Goal: Task Accomplishment & Management: Manage account settings

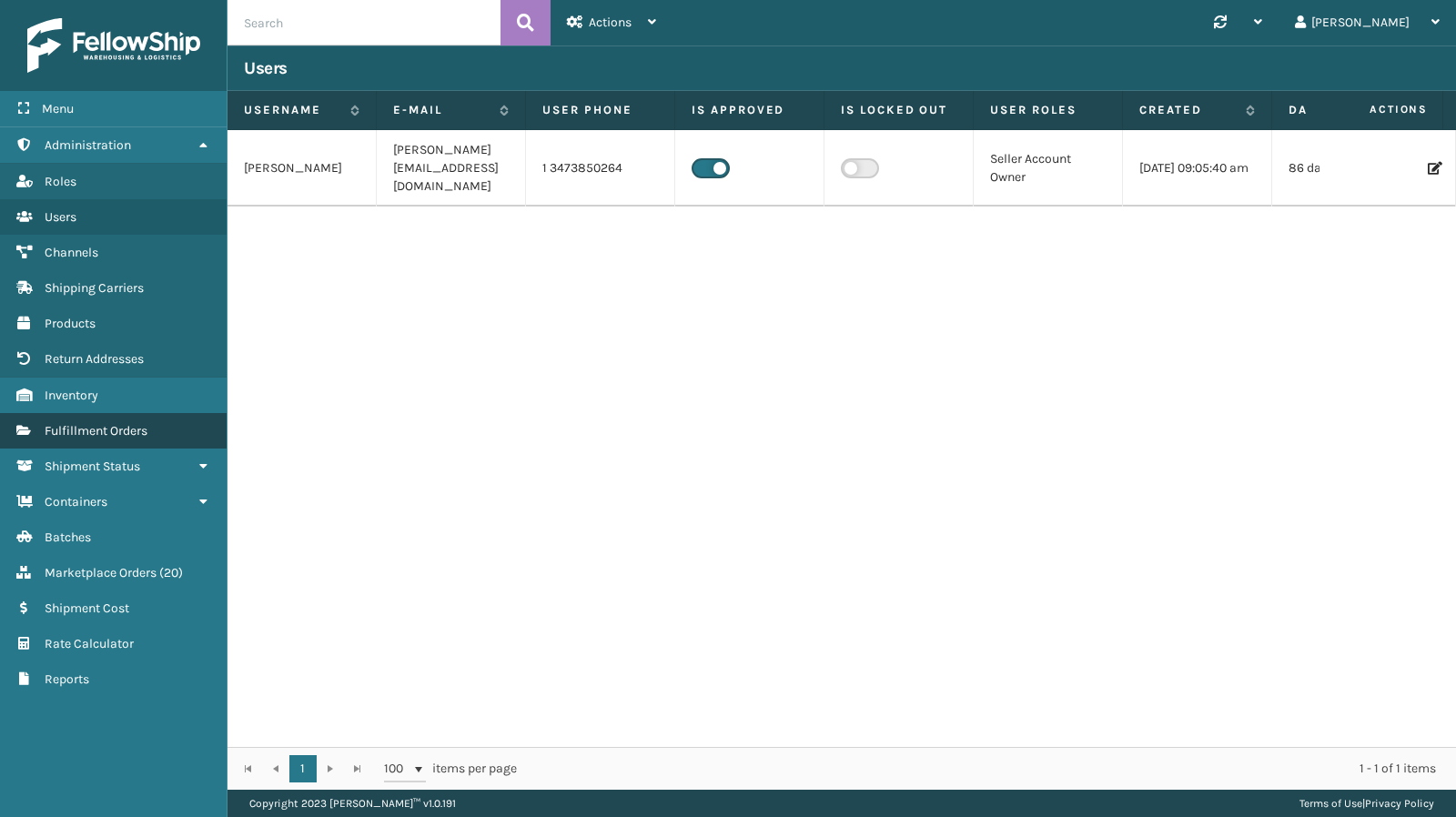
click at [87, 425] on span "Fulfillment Orders" at bounding box center [95, 431] width 103 height 16
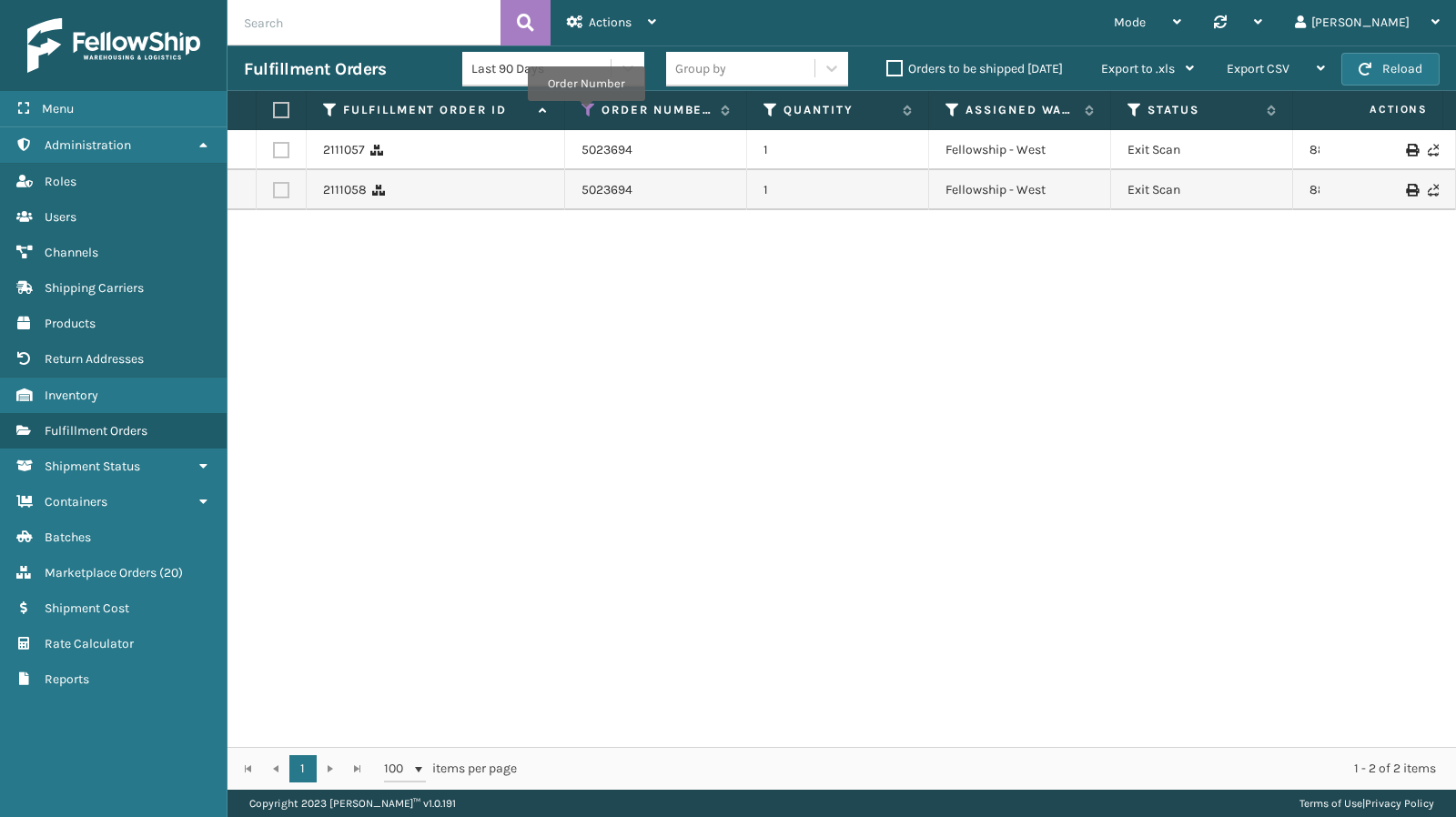
drag, startPoint x: 585, startPoint y: 113, endPoint x: 560, endPoint y: 97, distance: 29.7
click at [560, 97] on tr "Fulfillment Order Id Order Number Quantity Assigned Warehouse Status Tracking N…" at bounding box center [1192, 111] width 1930 height 39
click at [596, 106] on div "Order Number" at bounding box center [655, 110] width 148 height 17
click at [582, 109] on icon at bounding box center [588, 110] width 15 height 17
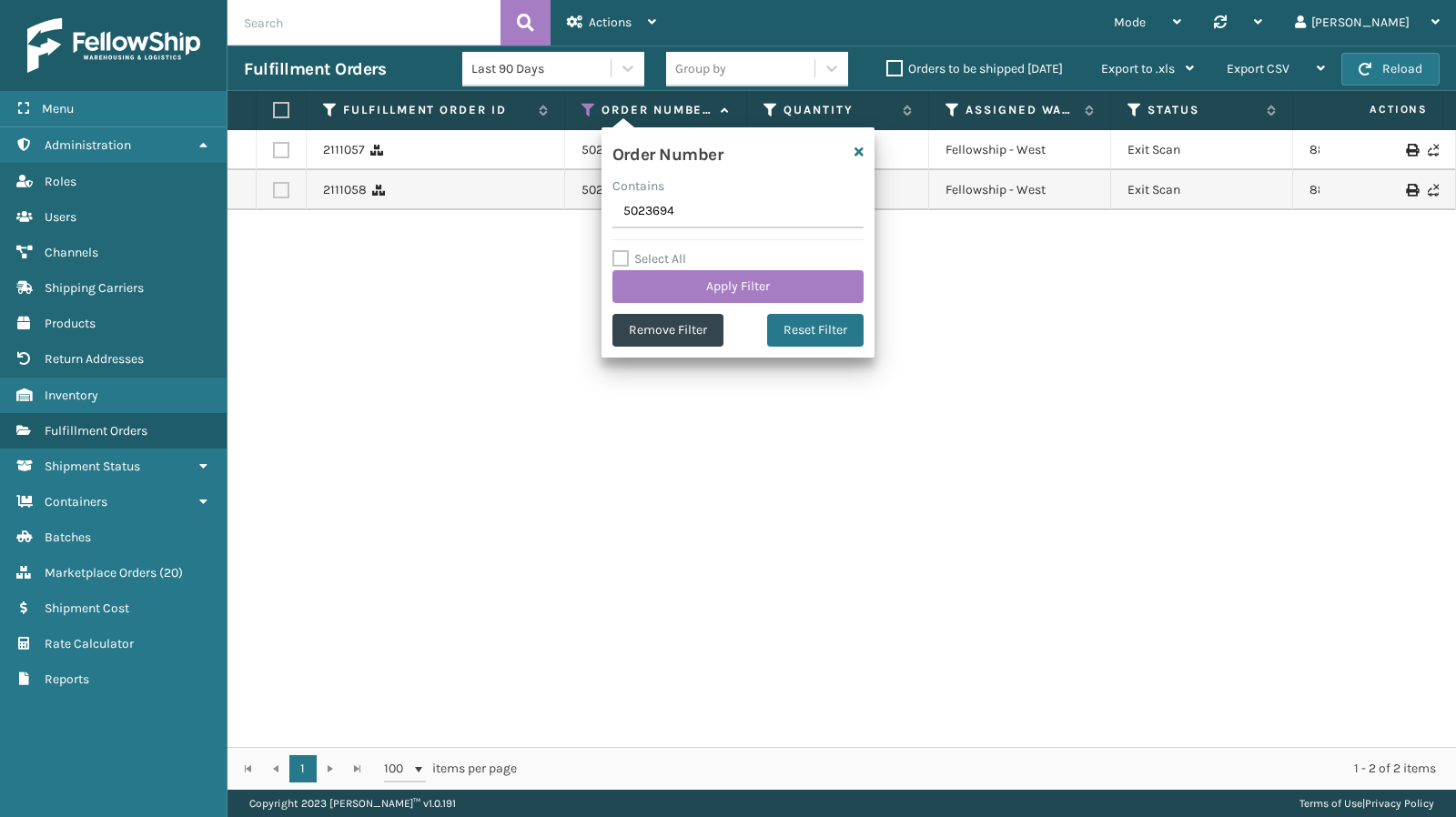
click at [683, 211] on input "5023694" at bounding box center [737, 211] width 251 height 32
type input "5023921"
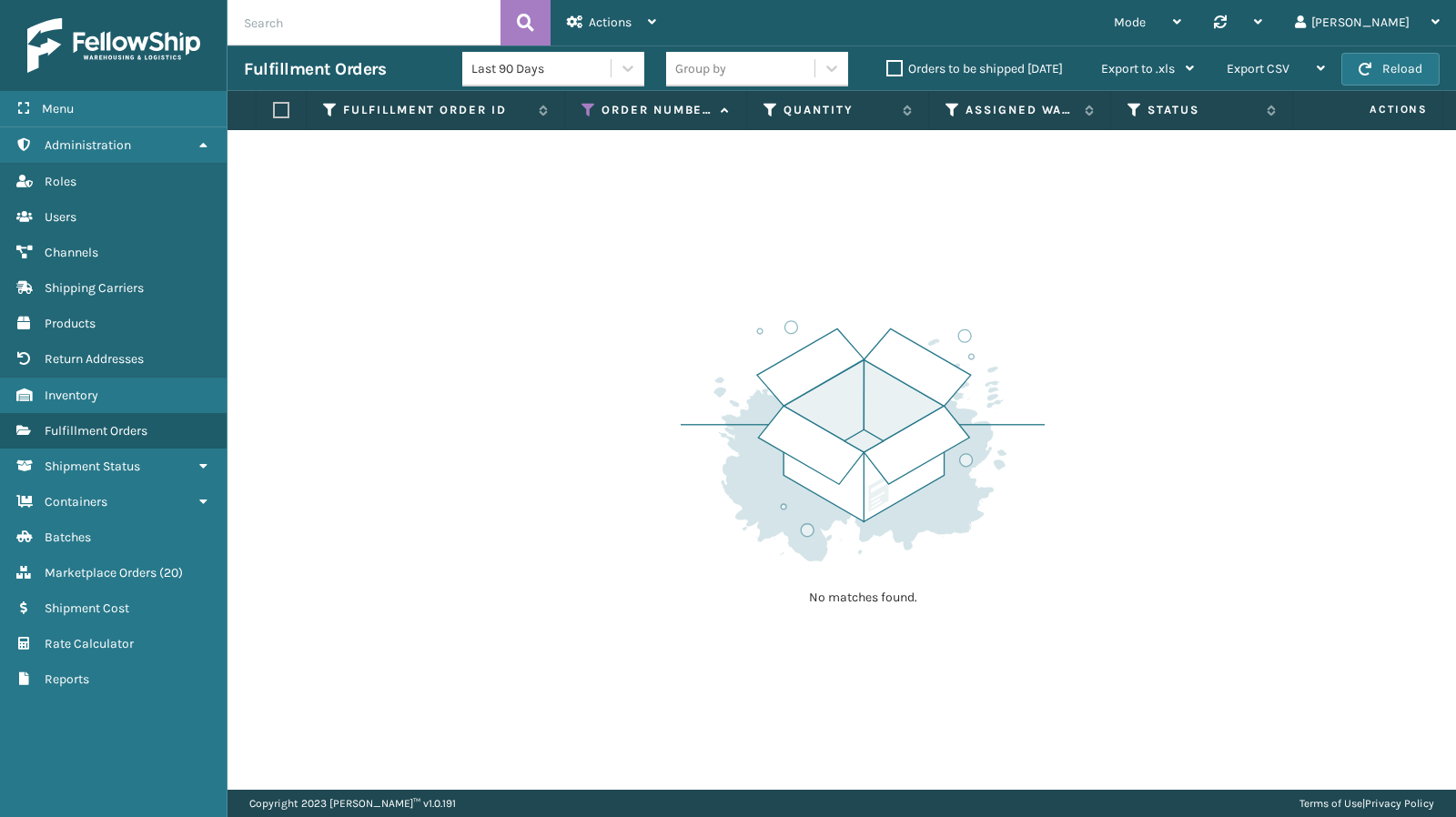
click at [897, 67] on label "Orders to be shipped [DATE]" at bounding box center [974, 69] width 177 height 16
click at [887, 67] on input "Orders to be shipped [DATE]" at bounding box center [886, 64] width 1 height 12
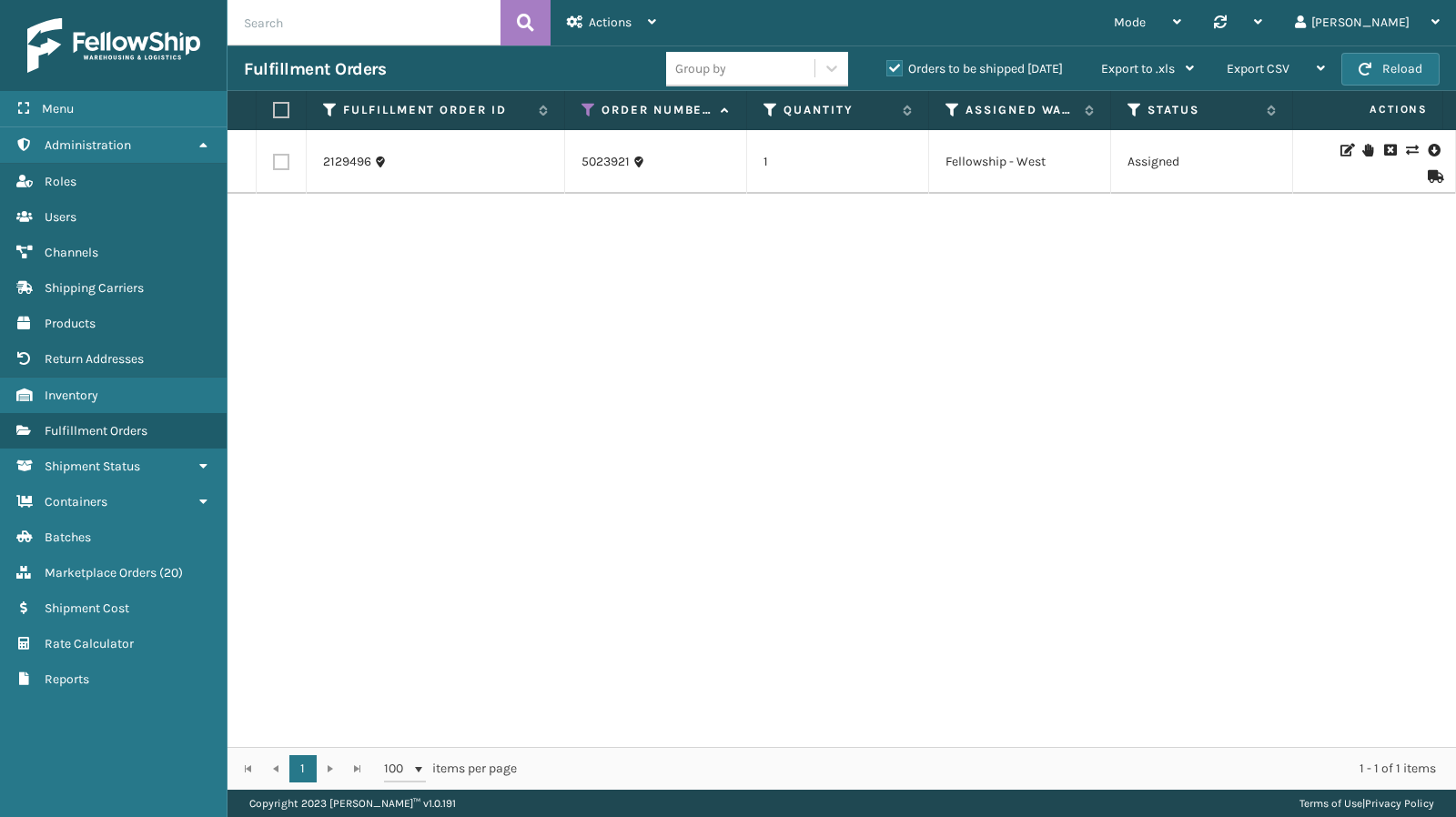
click at [897, 67] on label "Orders to be shipped [DATE]" at bounding box center [974, 69] width 177 height 16
click at [887, 67] on input "Orders to be shipped [DATE]" at bounding box center [886, 64] width 1 height 12
click at [897, 67] on label "Orders to be shipped [DATE]" at bounding box center [974, 69] width 177 height 16
click at [887, 67] on input "Orders to be shipped [DATE]" at bounding box center [886, 64] width 1 height 12
click at [1427, 147] on icon at bounding box center [1432, 149] width 11 height 19
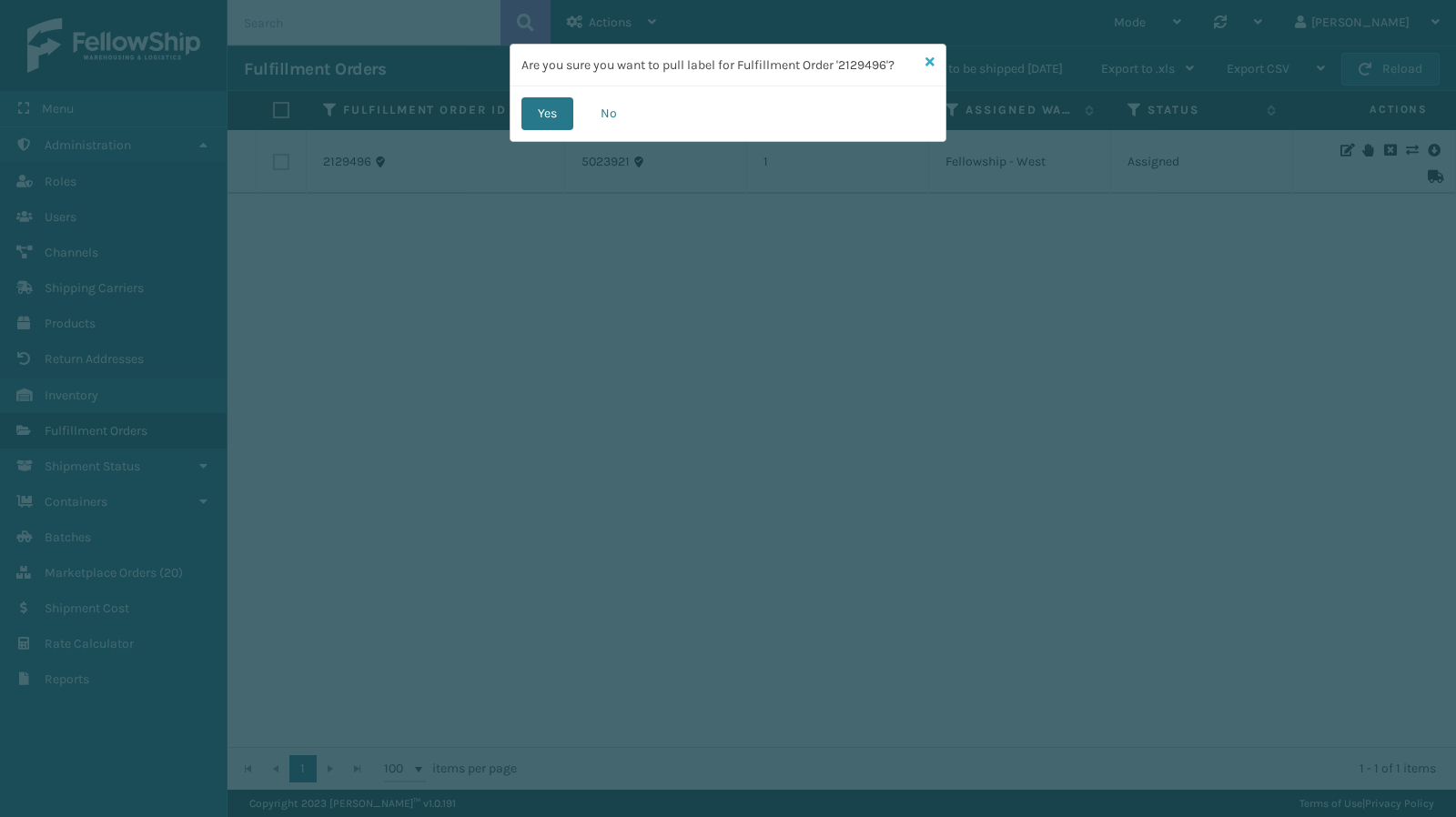
click at [932, 62] on icon at bounding box center [929, 61] width 9 height 13
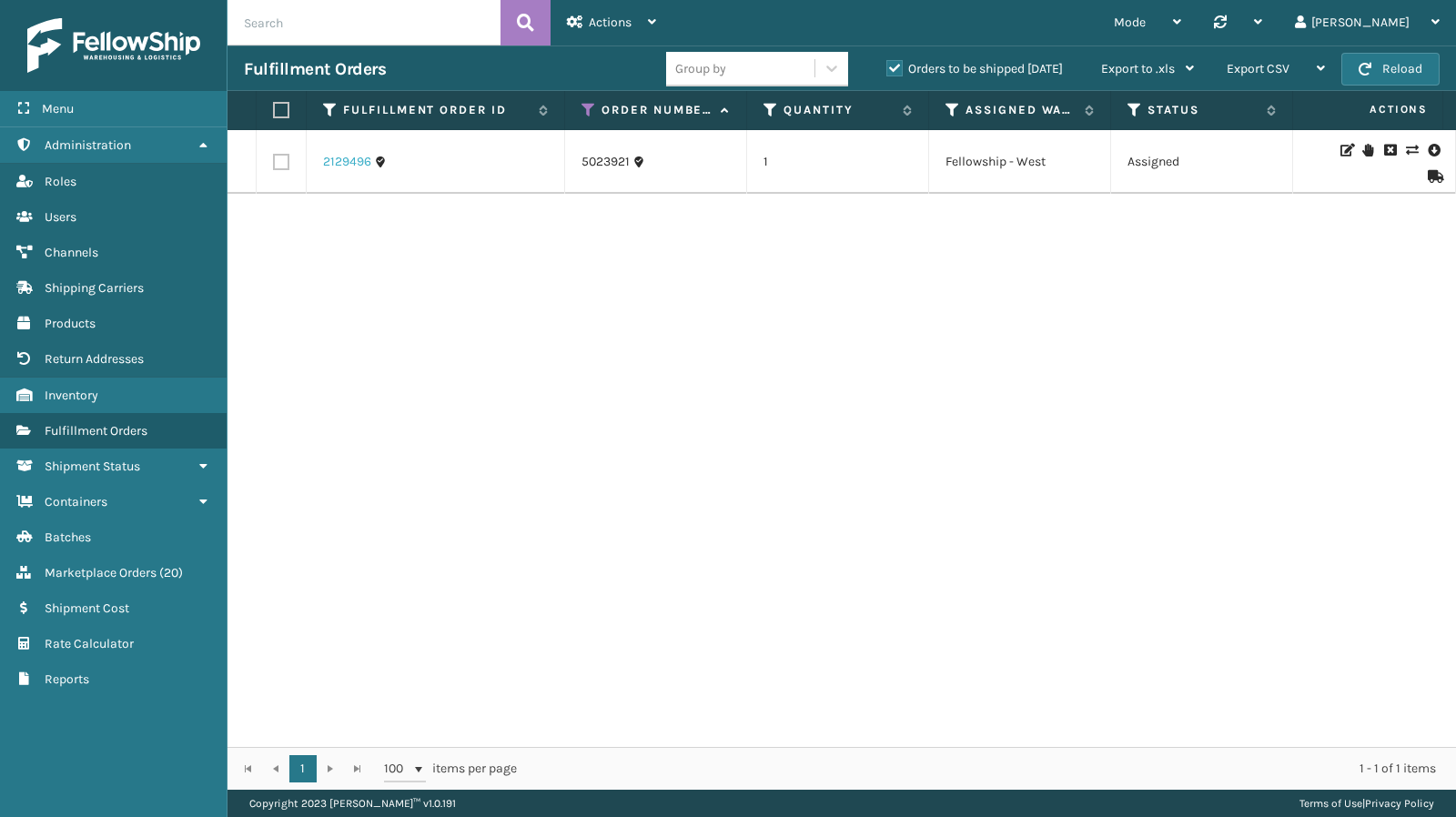
click at [344, 157] on link "2129496" at bounding box center [347, 161] width 48 height 19
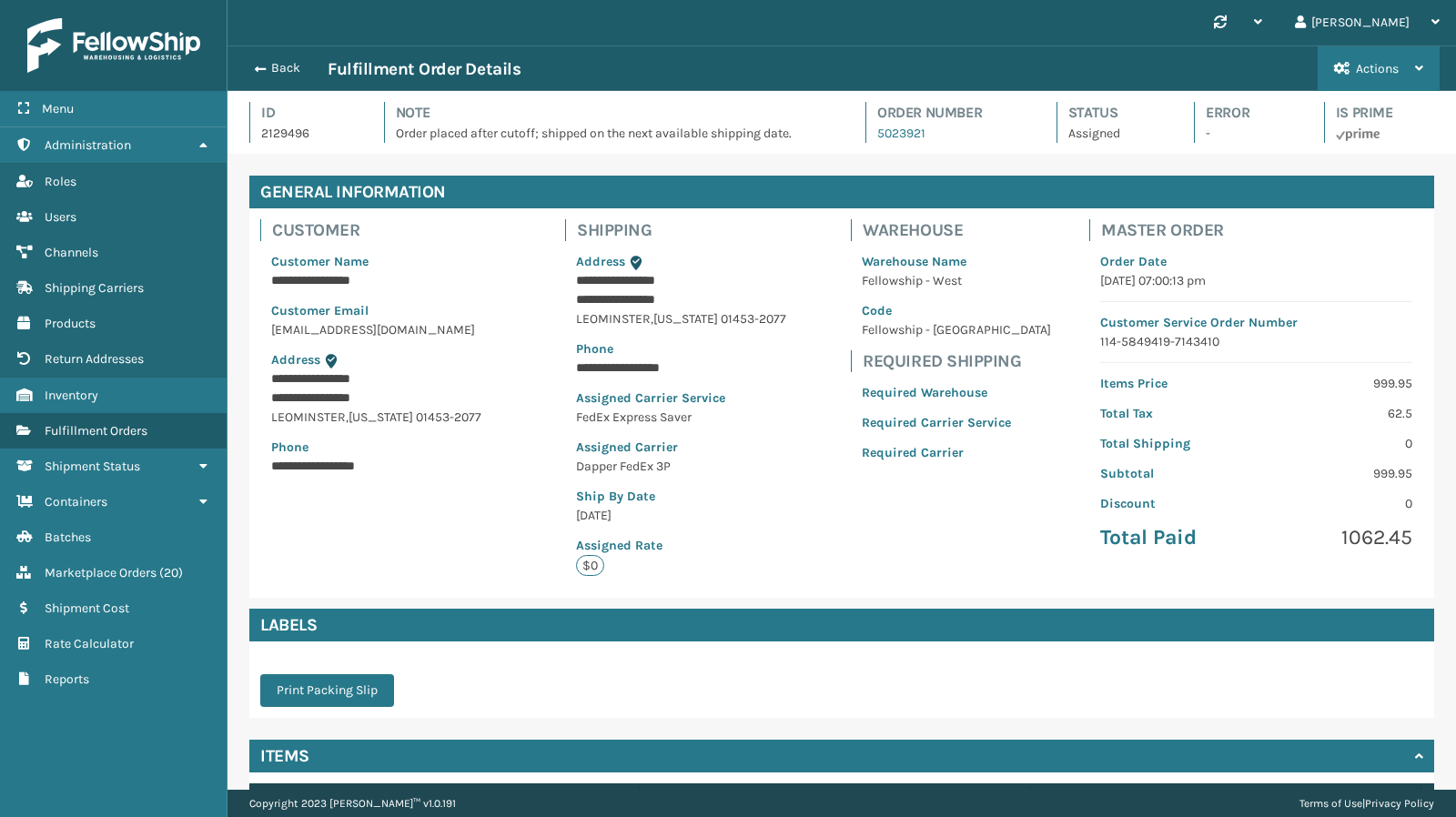
click at [1381, 75] on span "Actions" at bounding box center [1376, 69] width 42 height 16
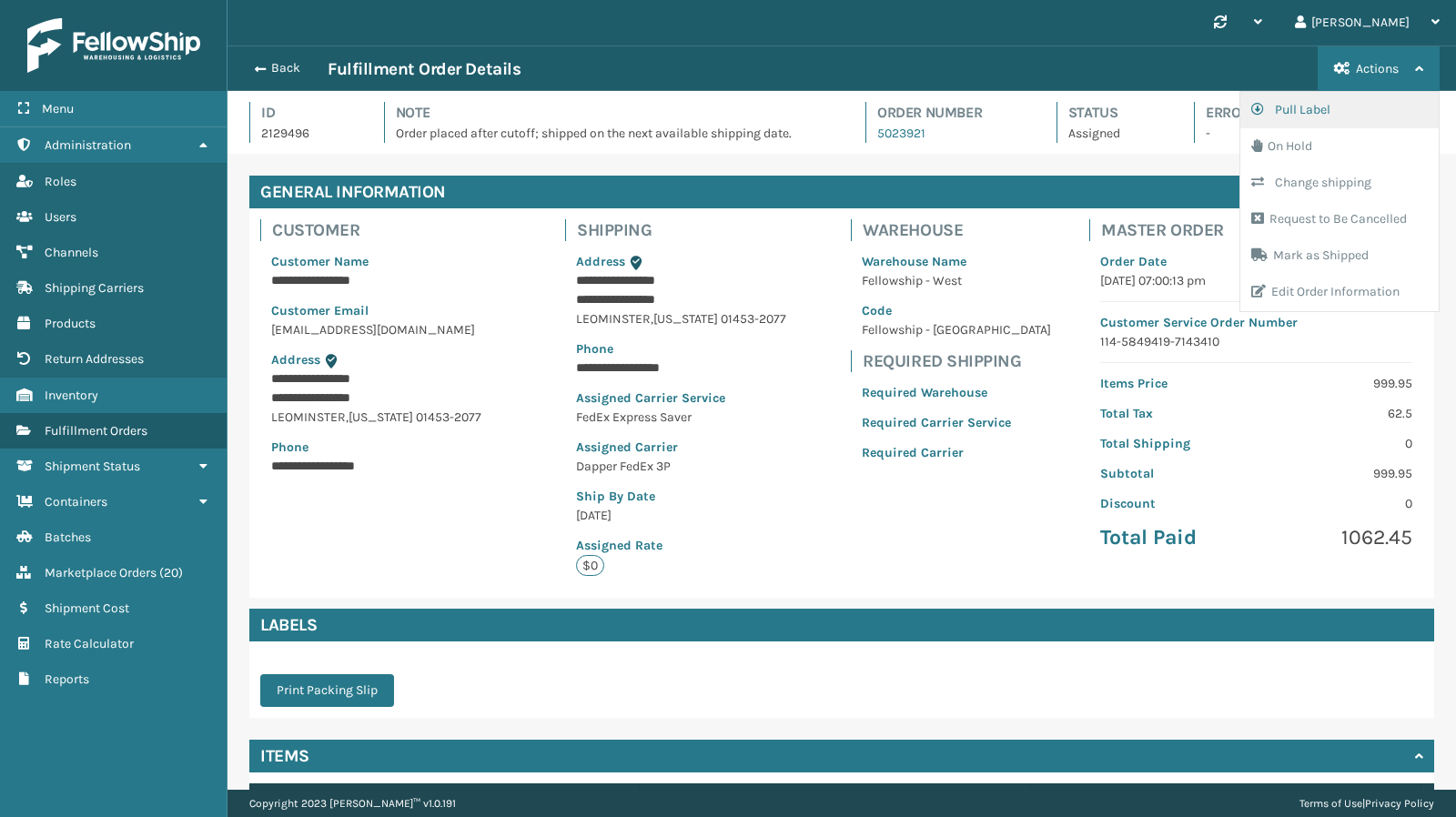
click at [1315, 108] on button "Pull Label" at bounding box center [1339, 109] width 199 height 36
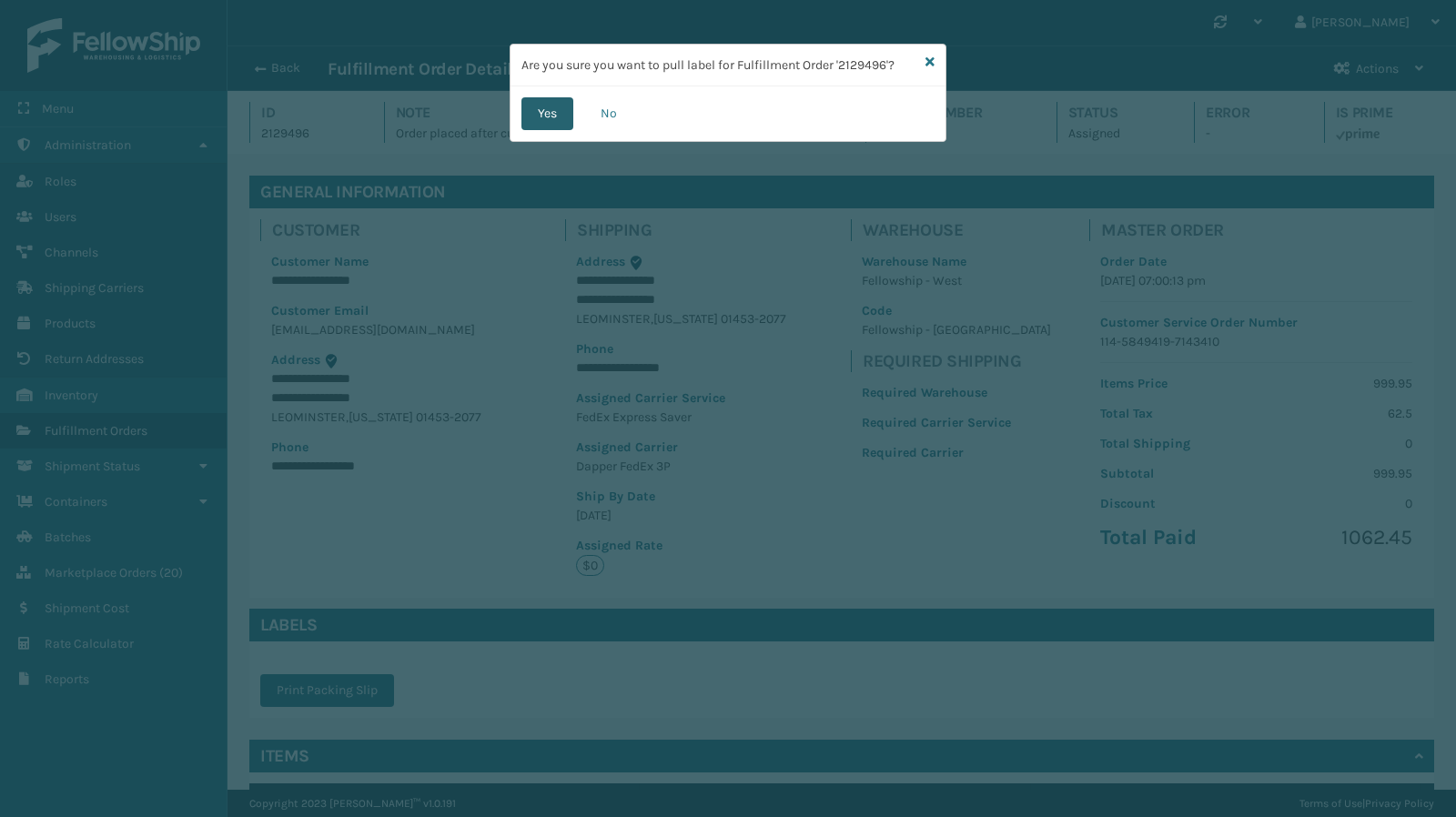
click at [551, 108] on button "Yes" at bounding box center [547, 113] width 52 height 32
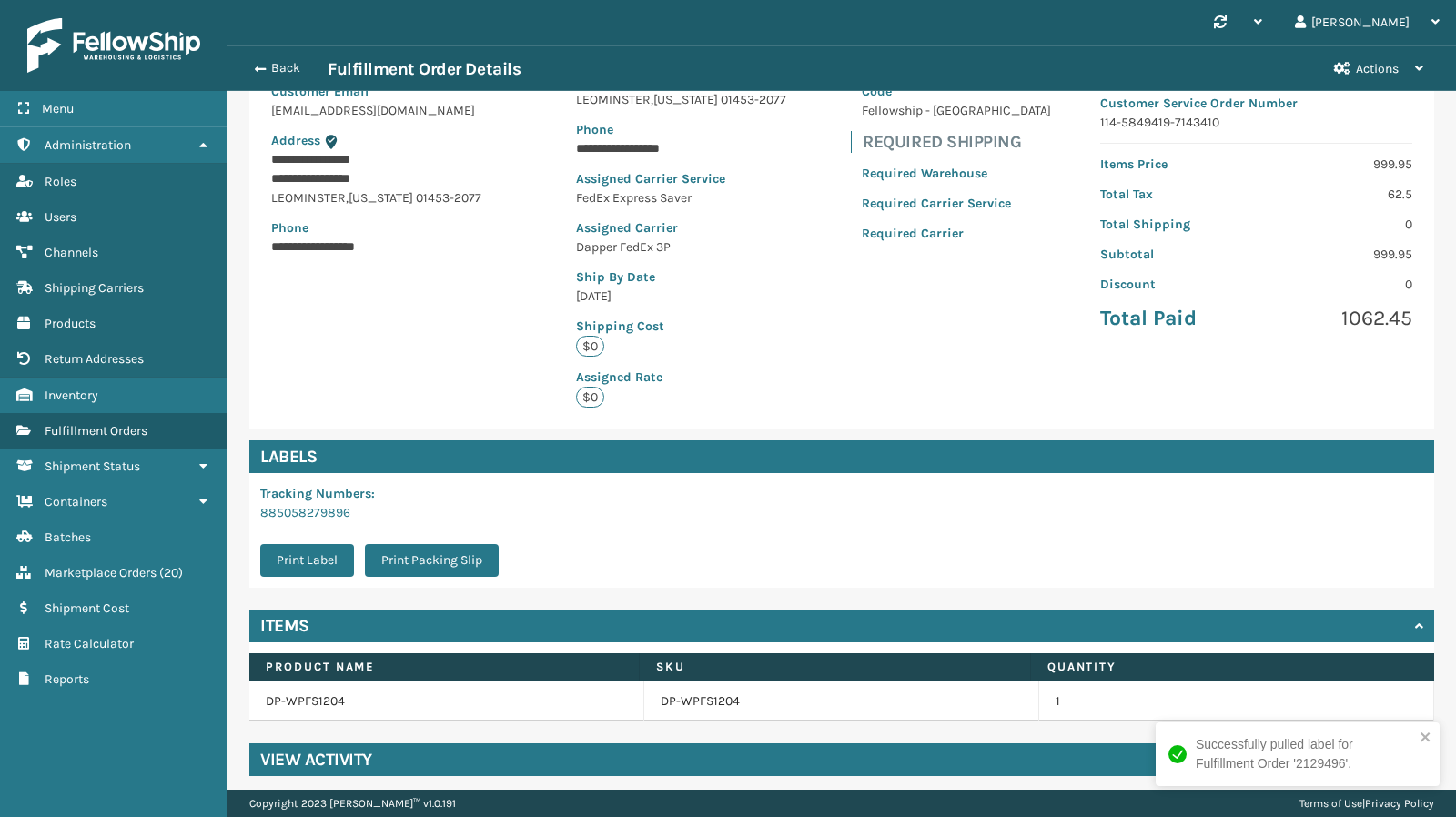
scroll to position [278, 0]
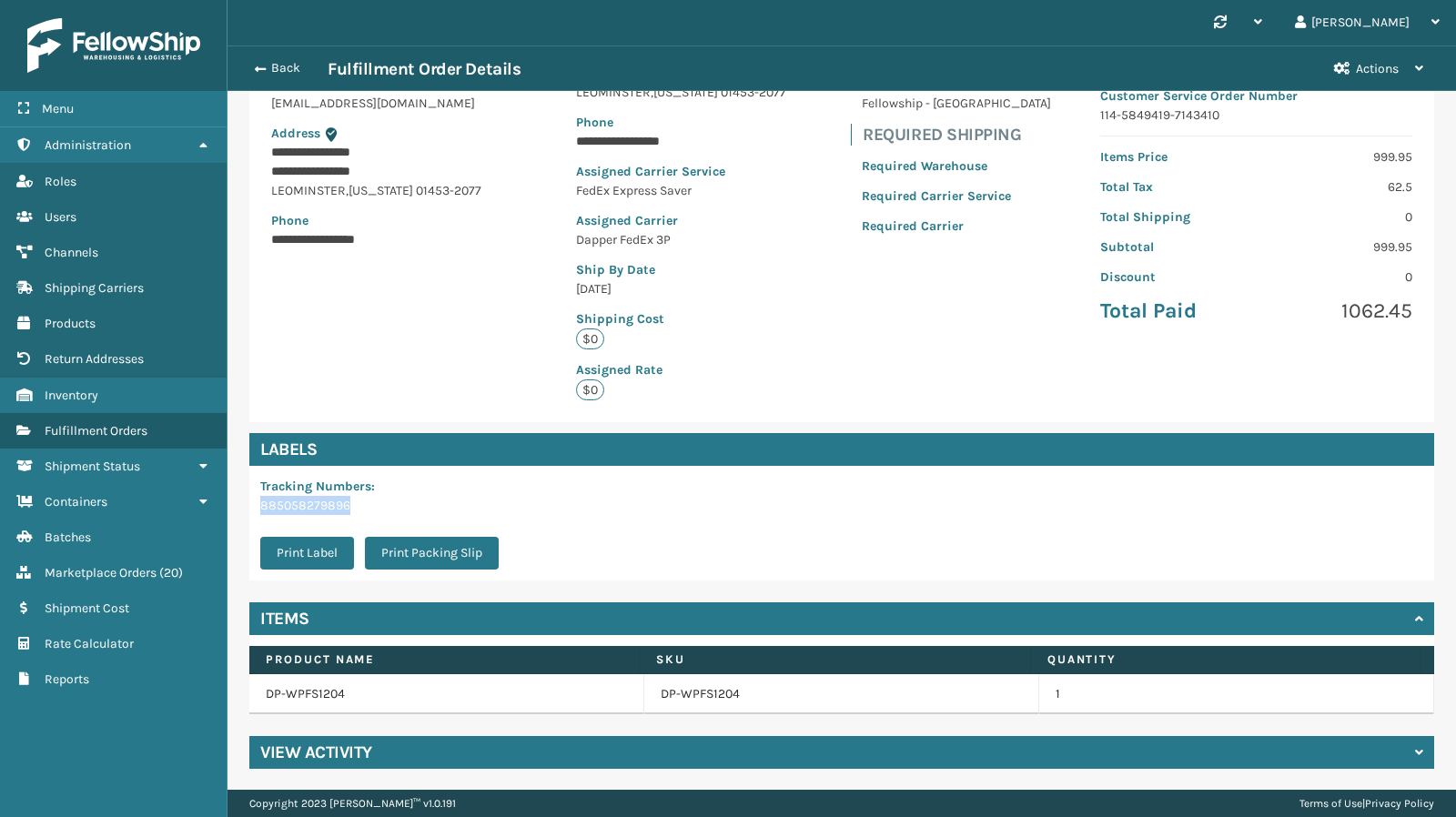
drag, startPoint x: 359, startPoint y: 503, endPoint x: 262, endPoint y: 508, distance: 97.1
click at [262, 508] on p "885058279896" at bounding box center [385, 504] width 250 height 19
copy link "885058279896"
click at [299, 551] on button "Print Label" at bounding box center [307, 553] width 93 height 32
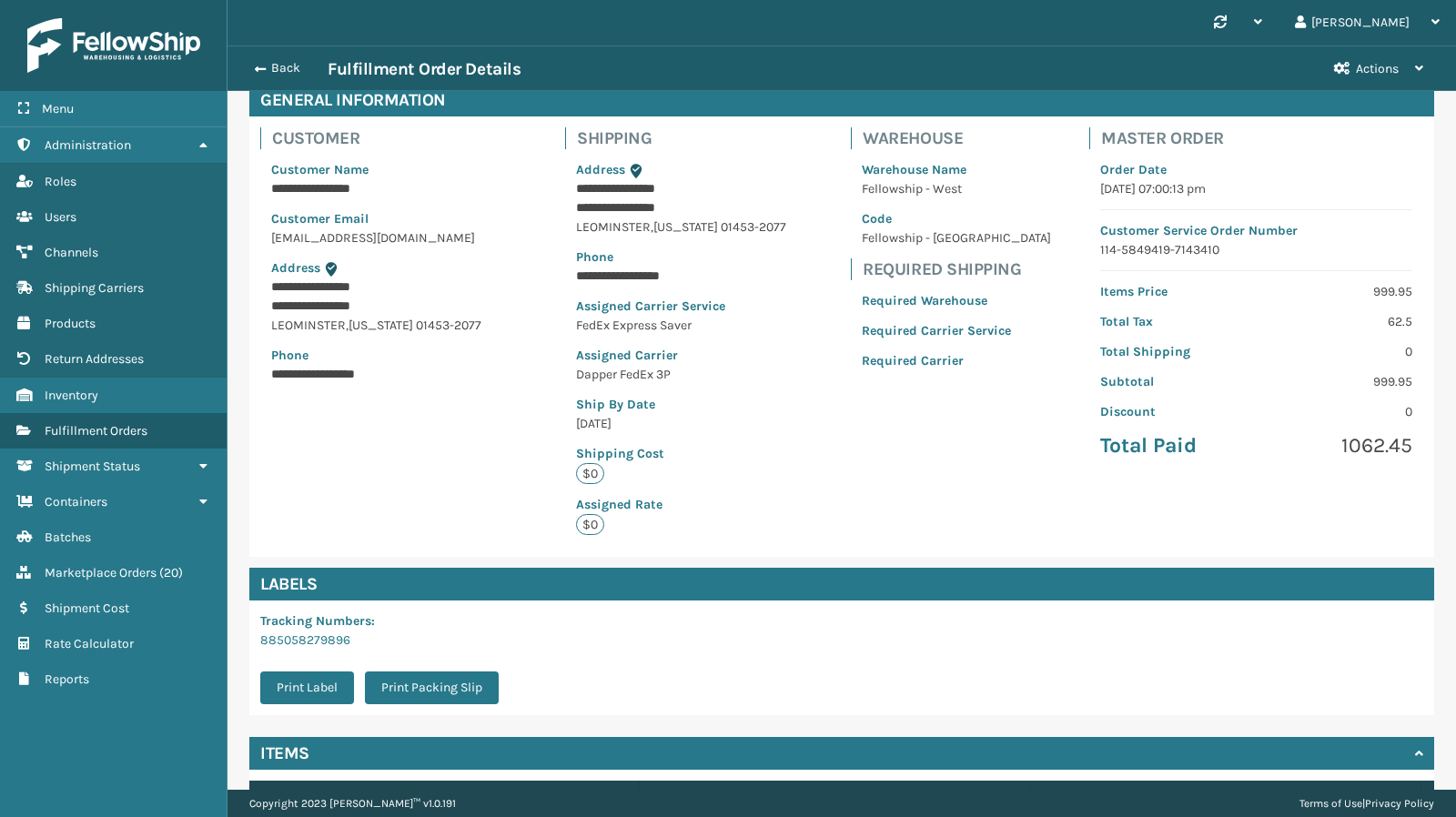
scroll to position [0, 0]
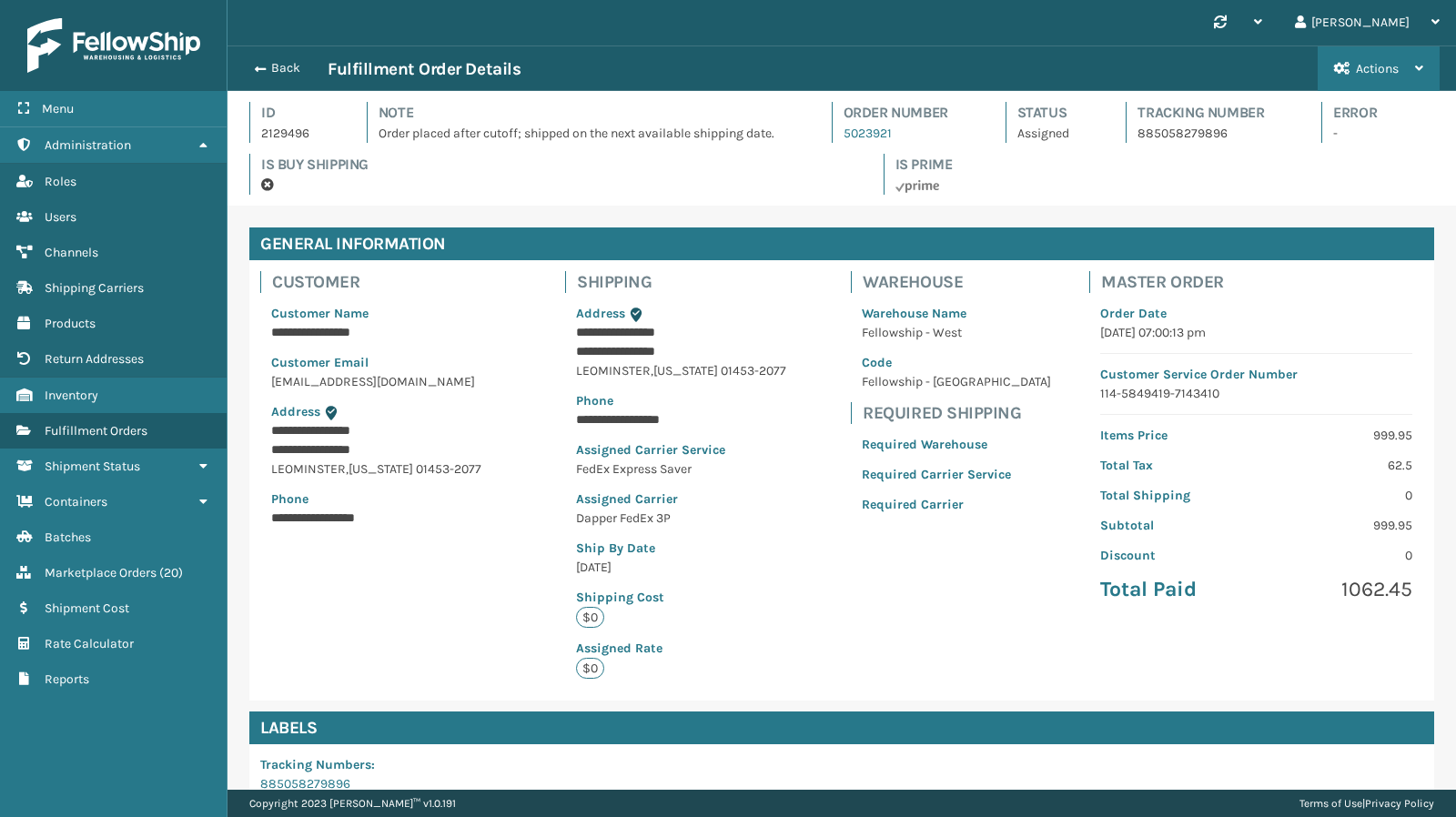
click at [1385, 67] on span "Actions" at bounding box center [1376, 69] width 42 height 16
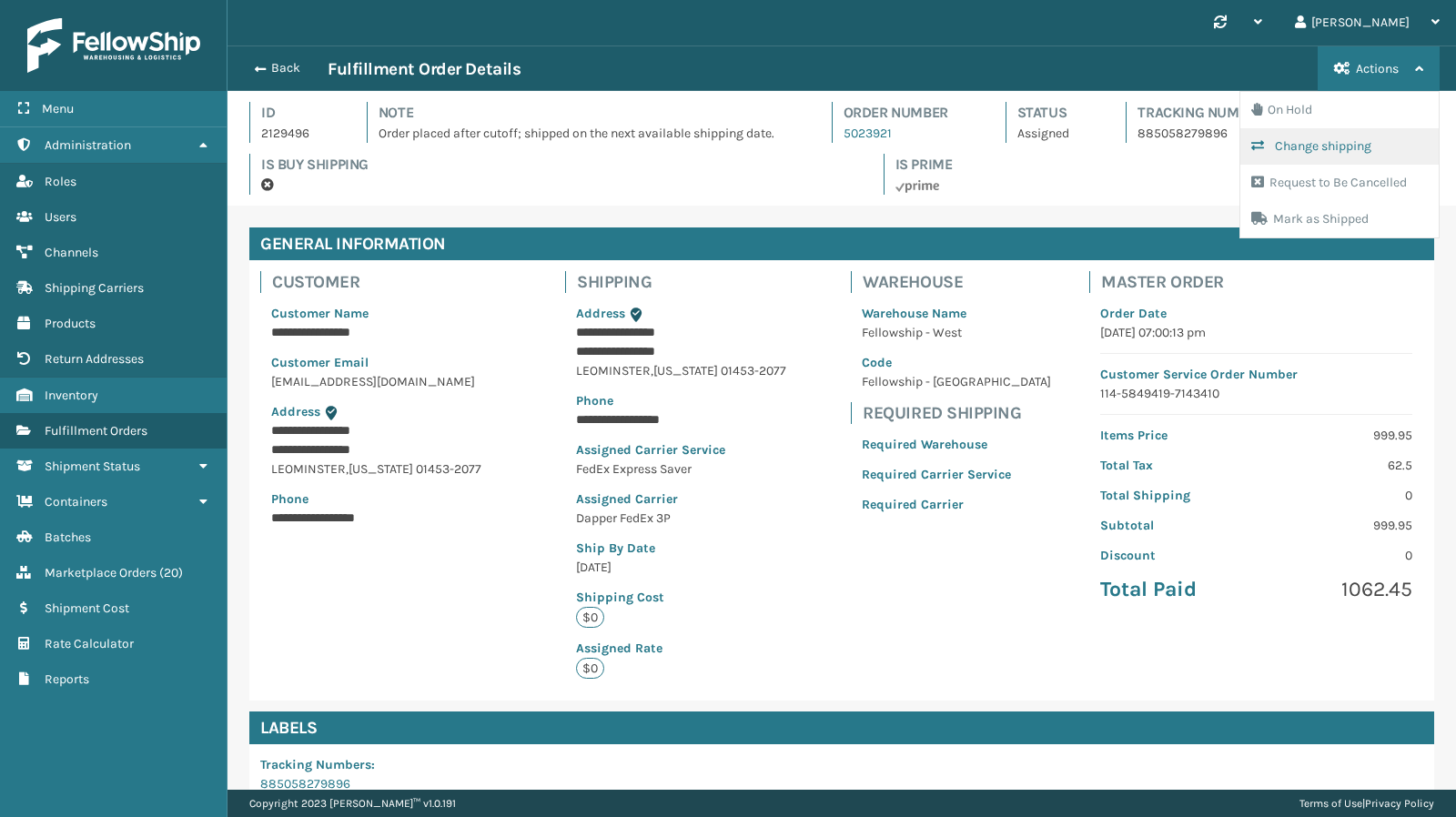
click at [1333, 153] on button "Change shipping" at bounding box center [1339, 146] width 199 height 36
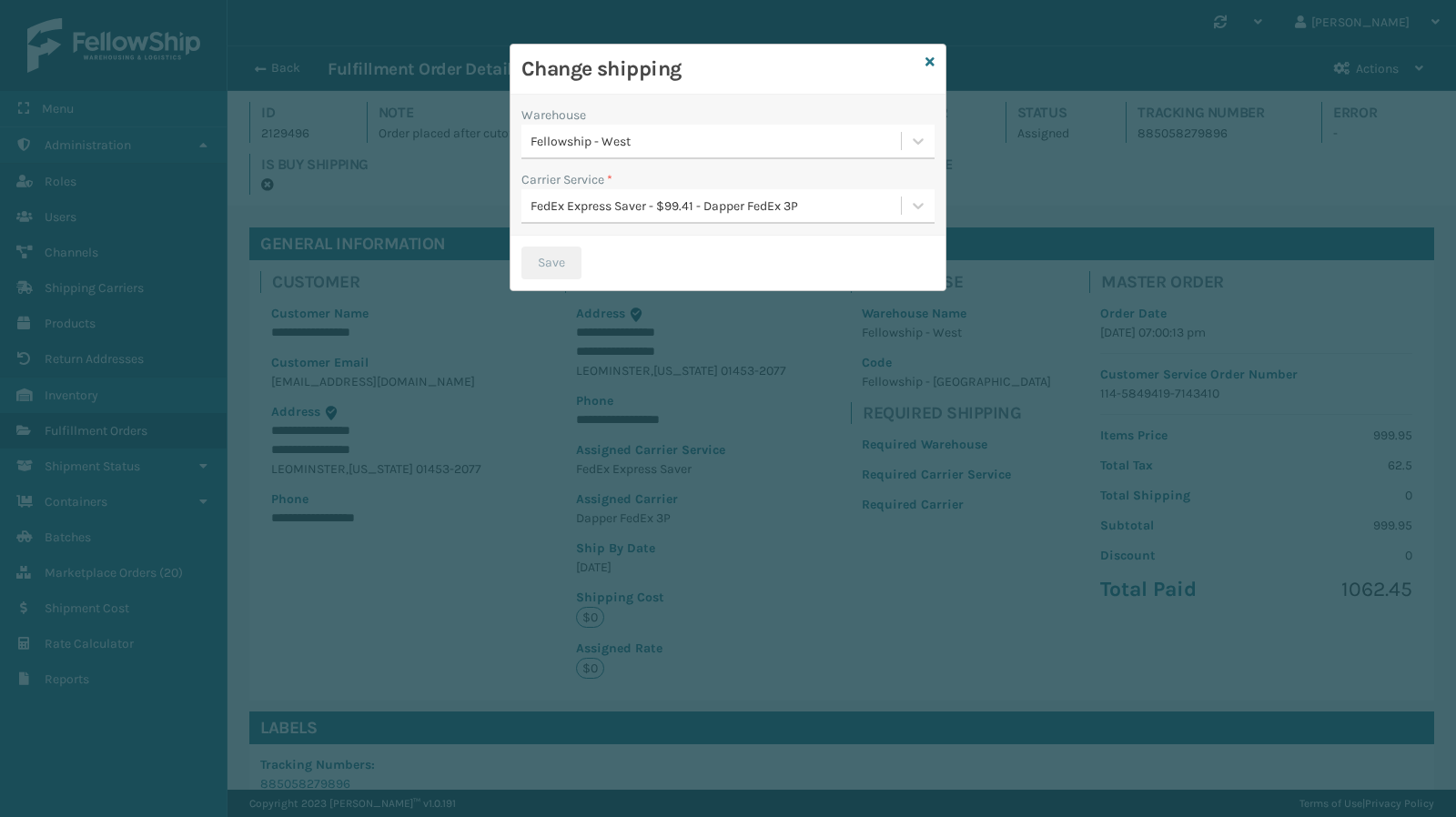
click at [638, 208] on div "FedEx Express Saver - $99.41 - Dapper FedEx 3P" at bounding box center [717, 205] width 372 height 19
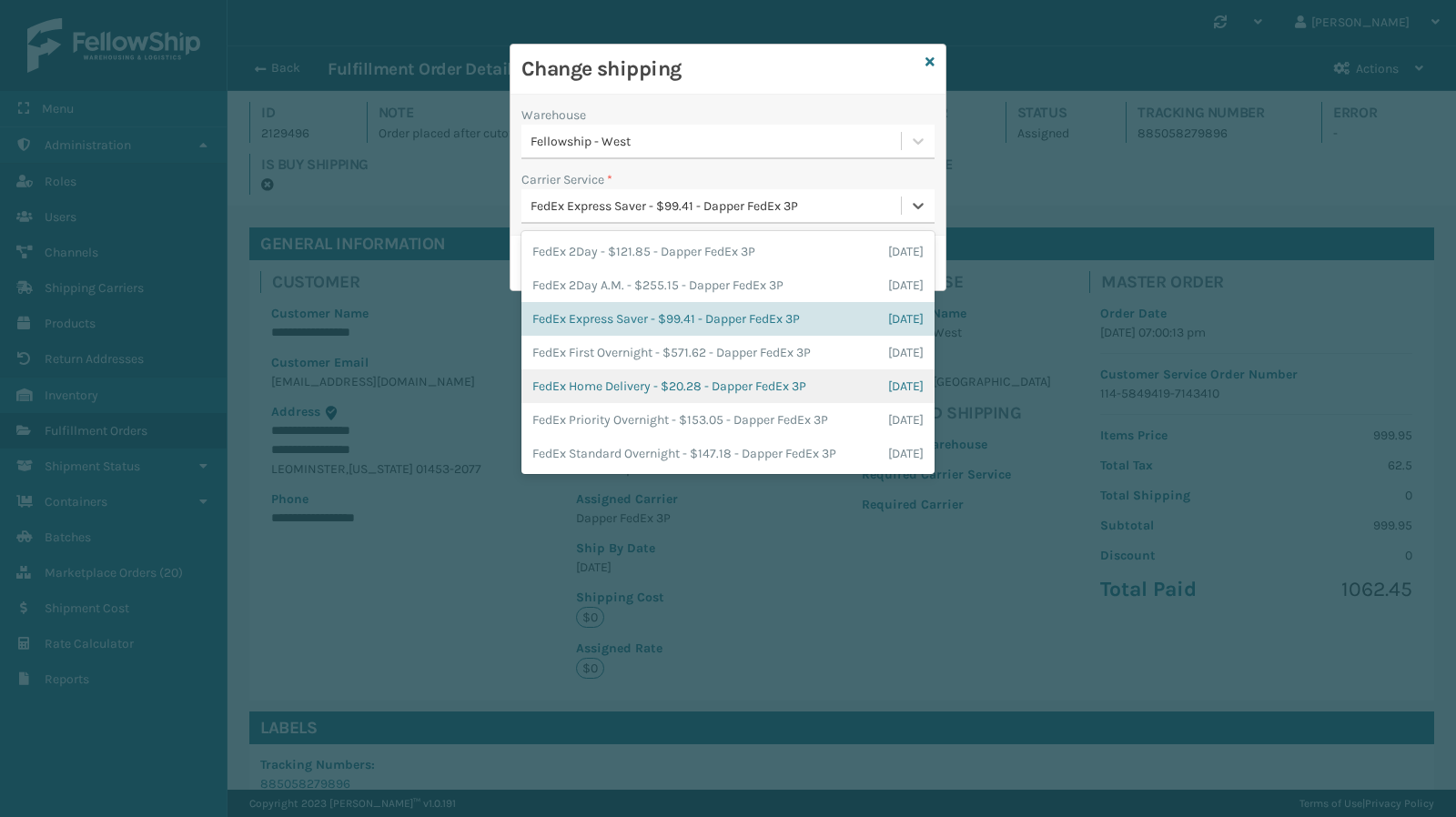
click at [737, 388] on div "FedEx Home Delivery - $20.28 - Dapper FedEx 3P [DATE]" at bounding box center [728, 386] width 413 height 33
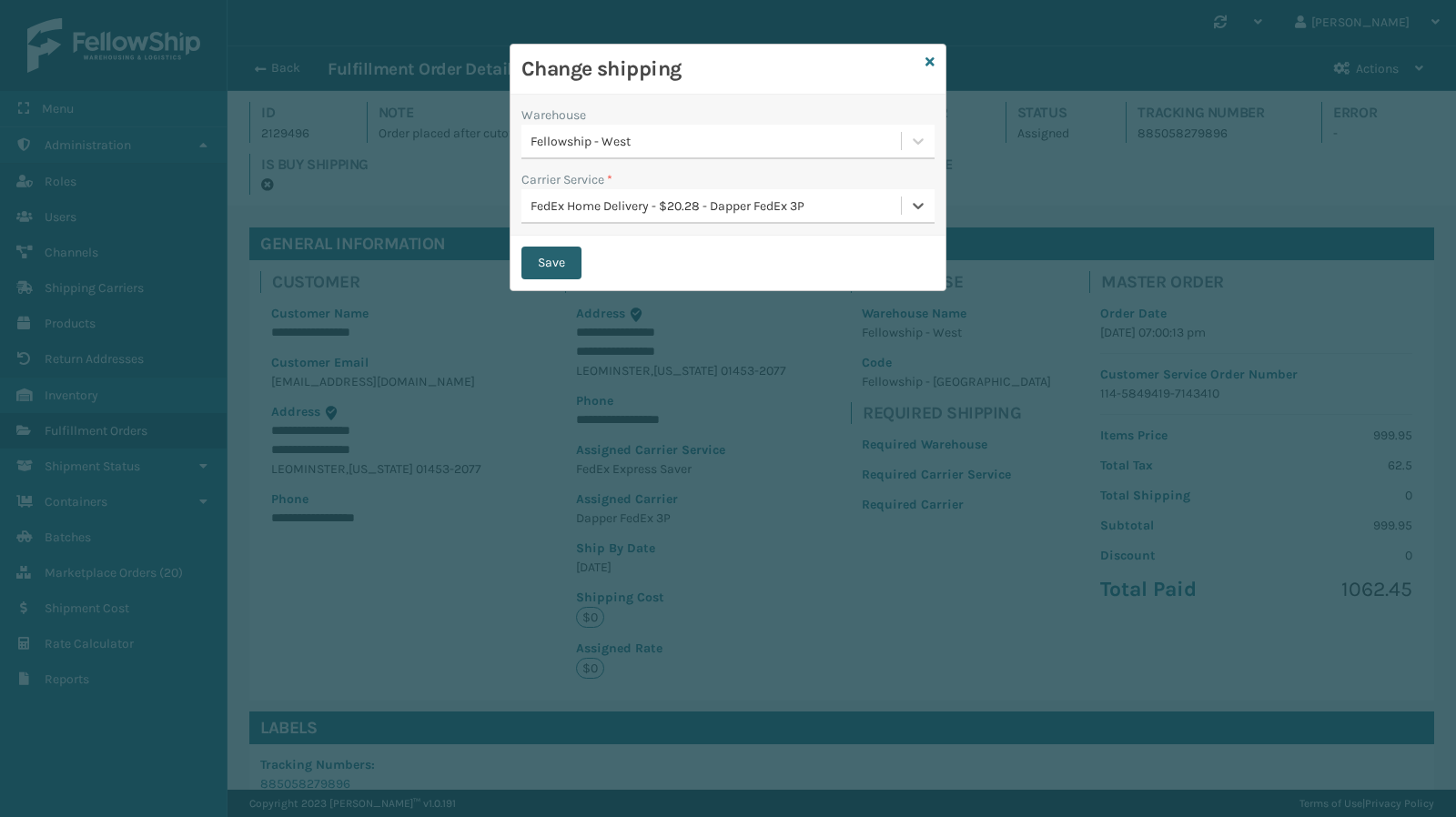
click at [551, 263] on button "Save" at bounding box center [551, 263] width 60 height 32
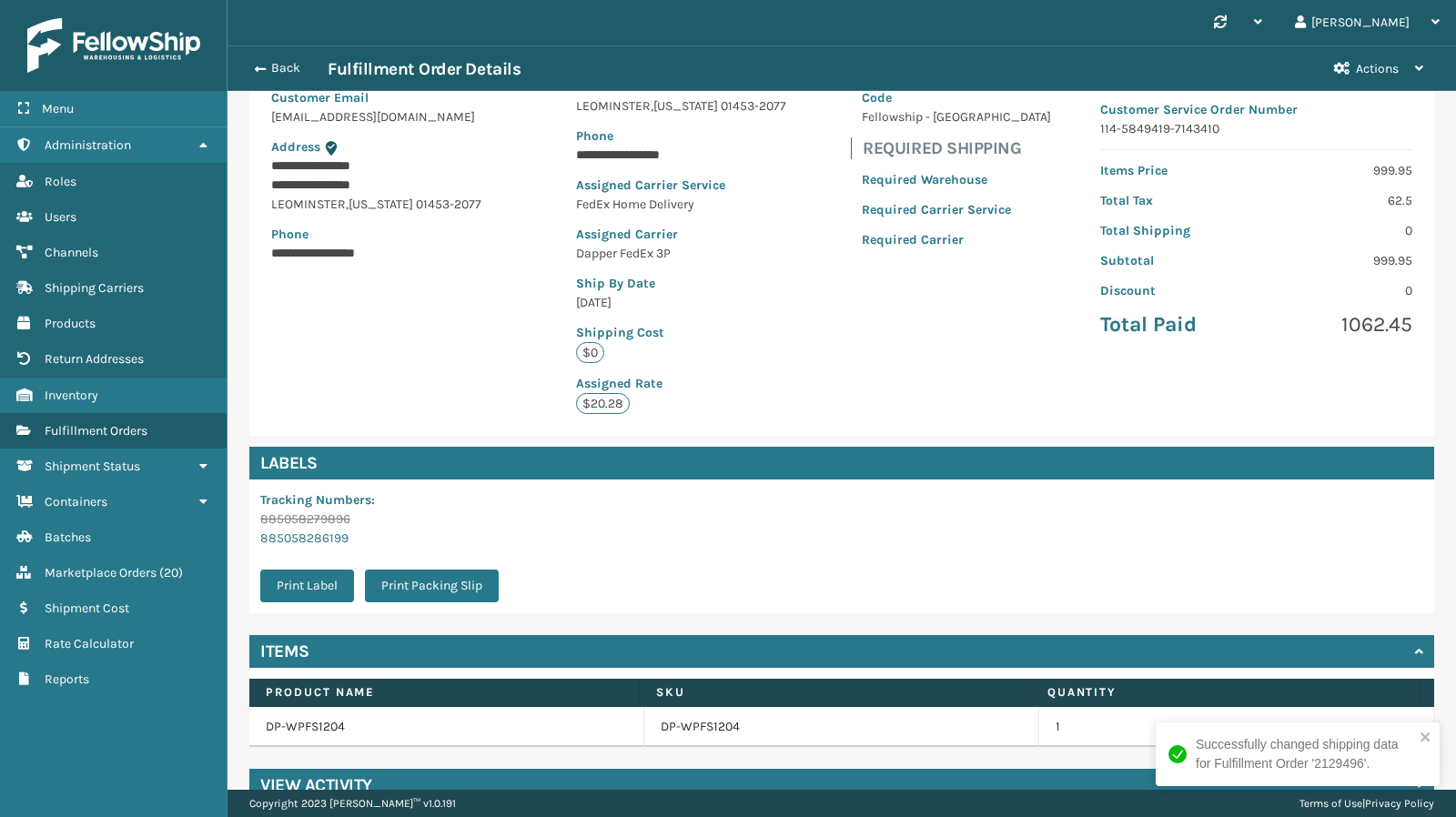
scroll to position [273, 0]
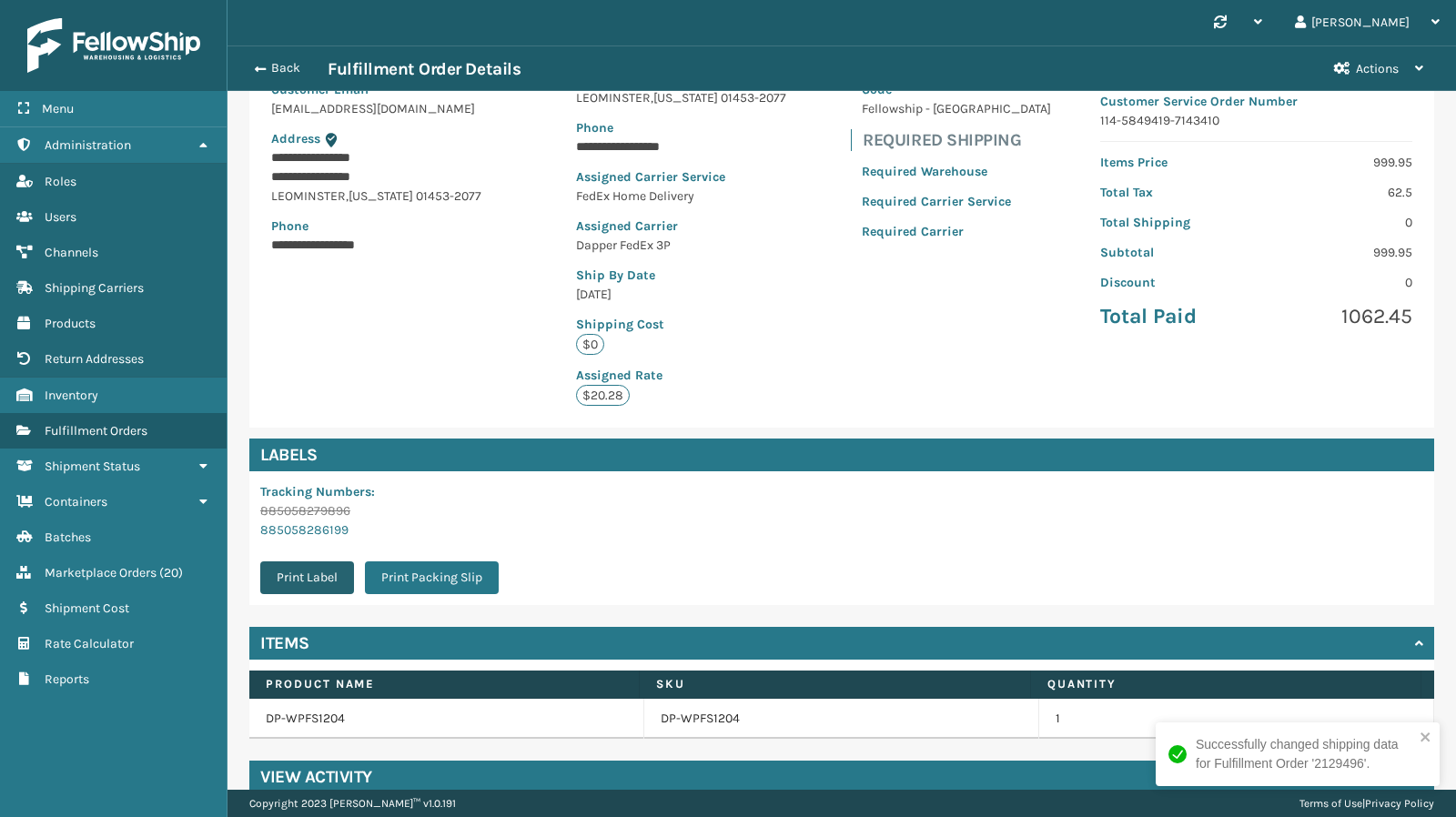
click at [315, 574] on button "Print Label" at bounding box center [307, 577] width 93 height 32
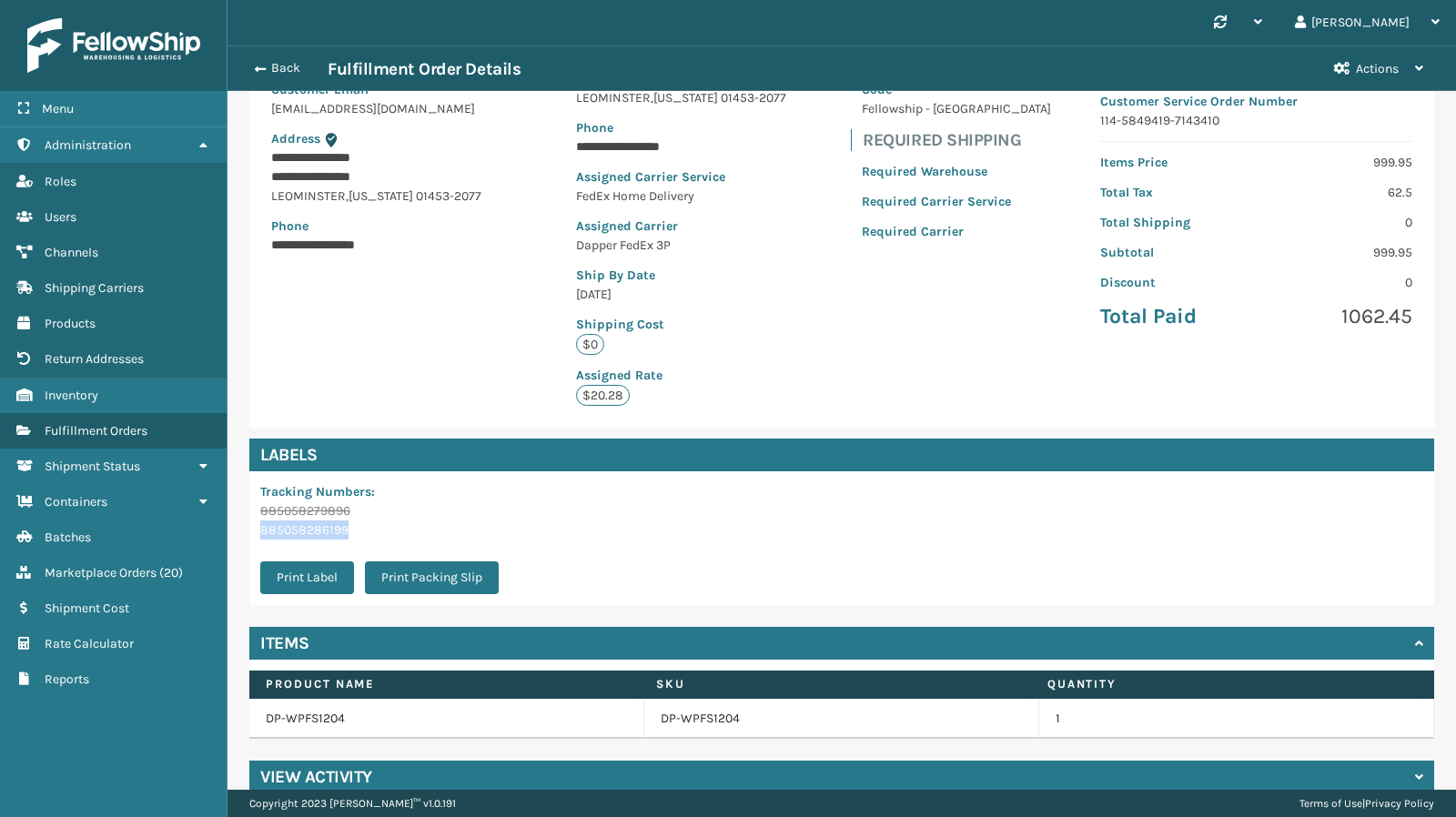
drag, startPoint x: 357, startPoint y: 527, endPoint x: 259, endPoint y: 539, distance: 98.7
click at [259, 539] on div "Tracking Numbers : 885058279896 885058286199 Print Label Print Packing Slip" at bounding box center [385, 538] width 271 height 134
copy link "885058286199"
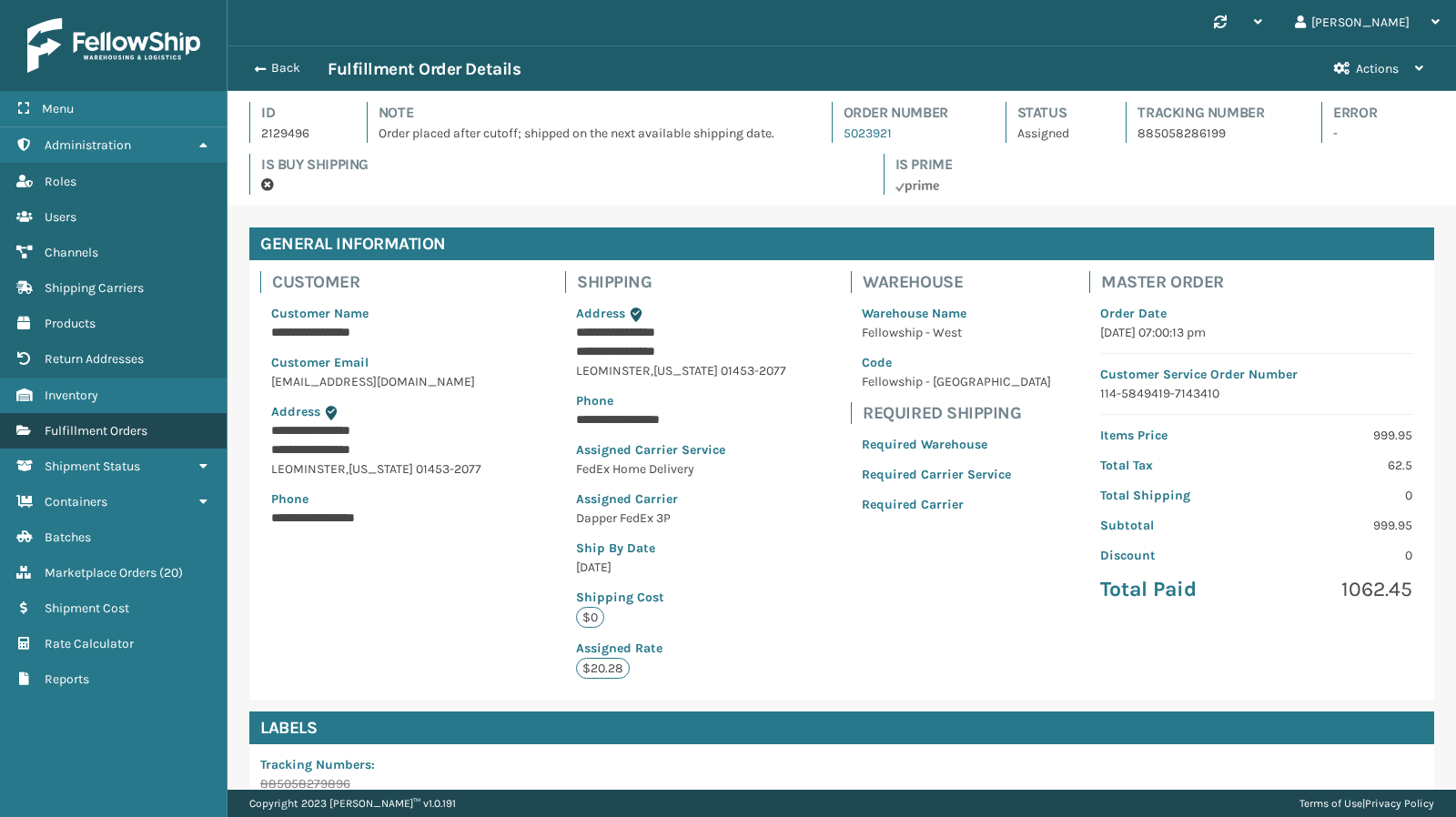
click at [86, 423] on span "Fulfillment Orders" at bounding box center [95, 431] width 103 height 16
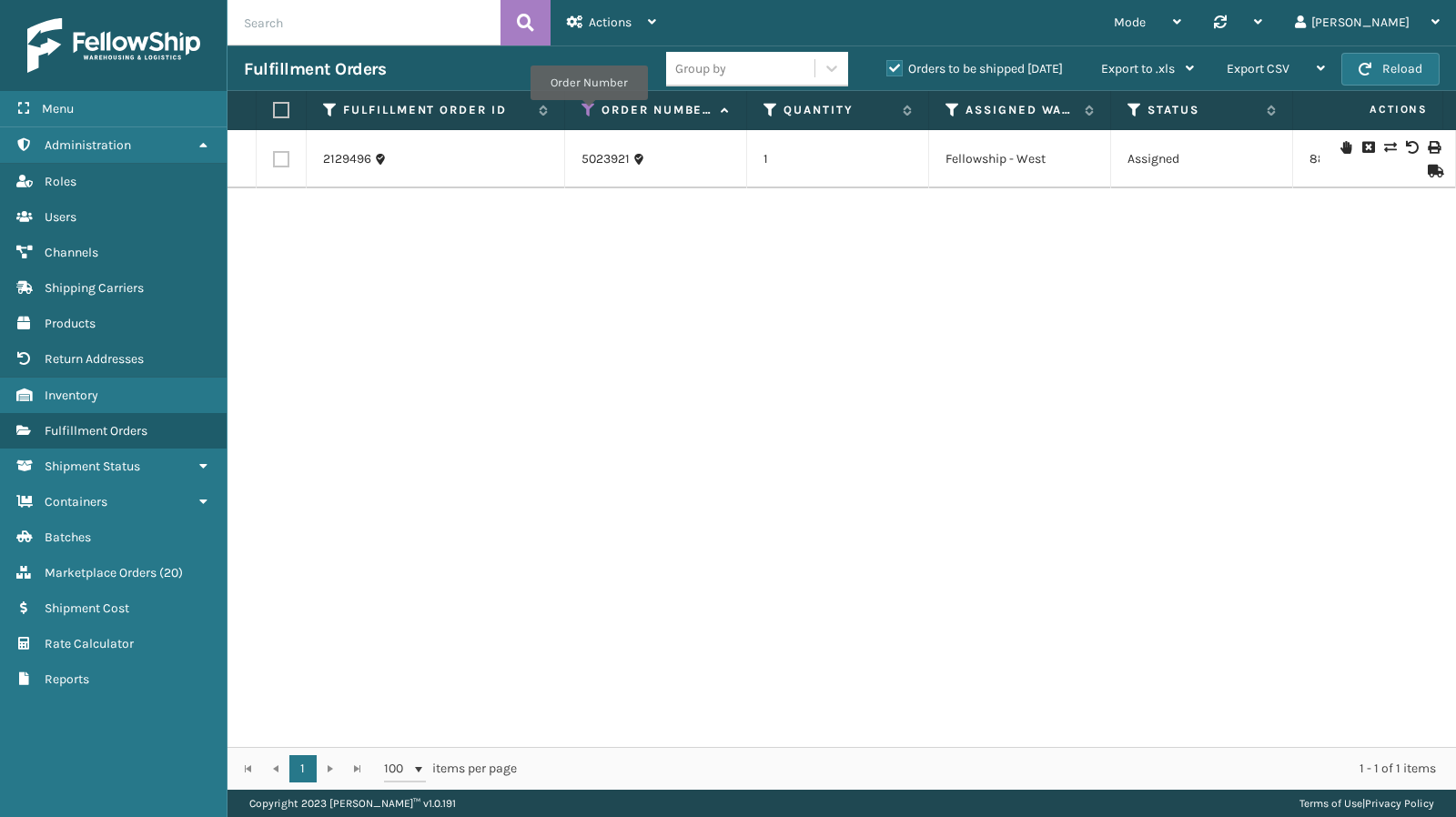
click at [588, 112] on icon at bounding box center [588, 110] width 15 height 17
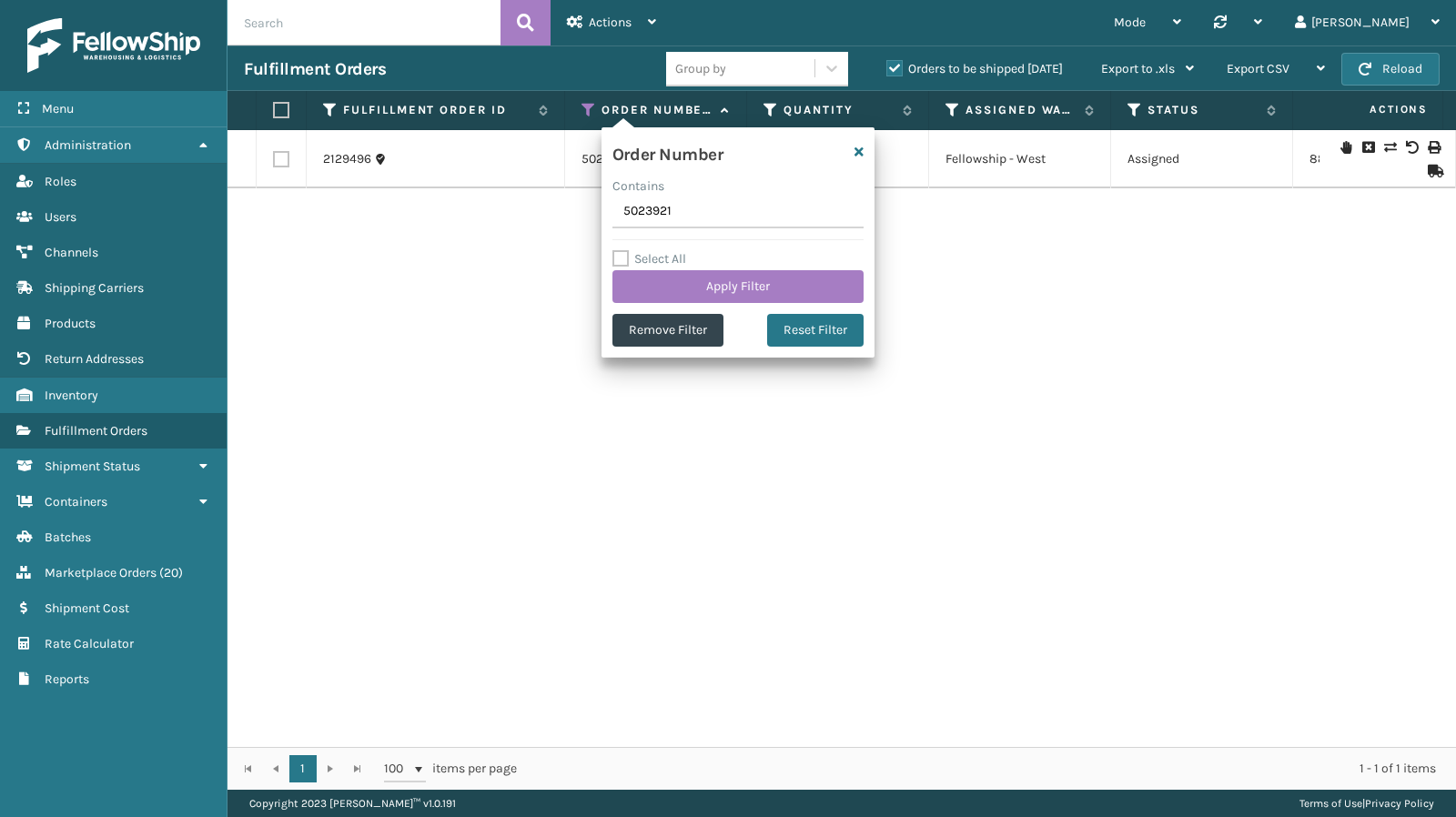
click at [689, 210] on input "5023921" at bounding box center [737, 211] width 251 height 32
type input "5023883"
click at [742, 301] on button "Apply Filter" at bounding box center [737, 286] width 251 height 32
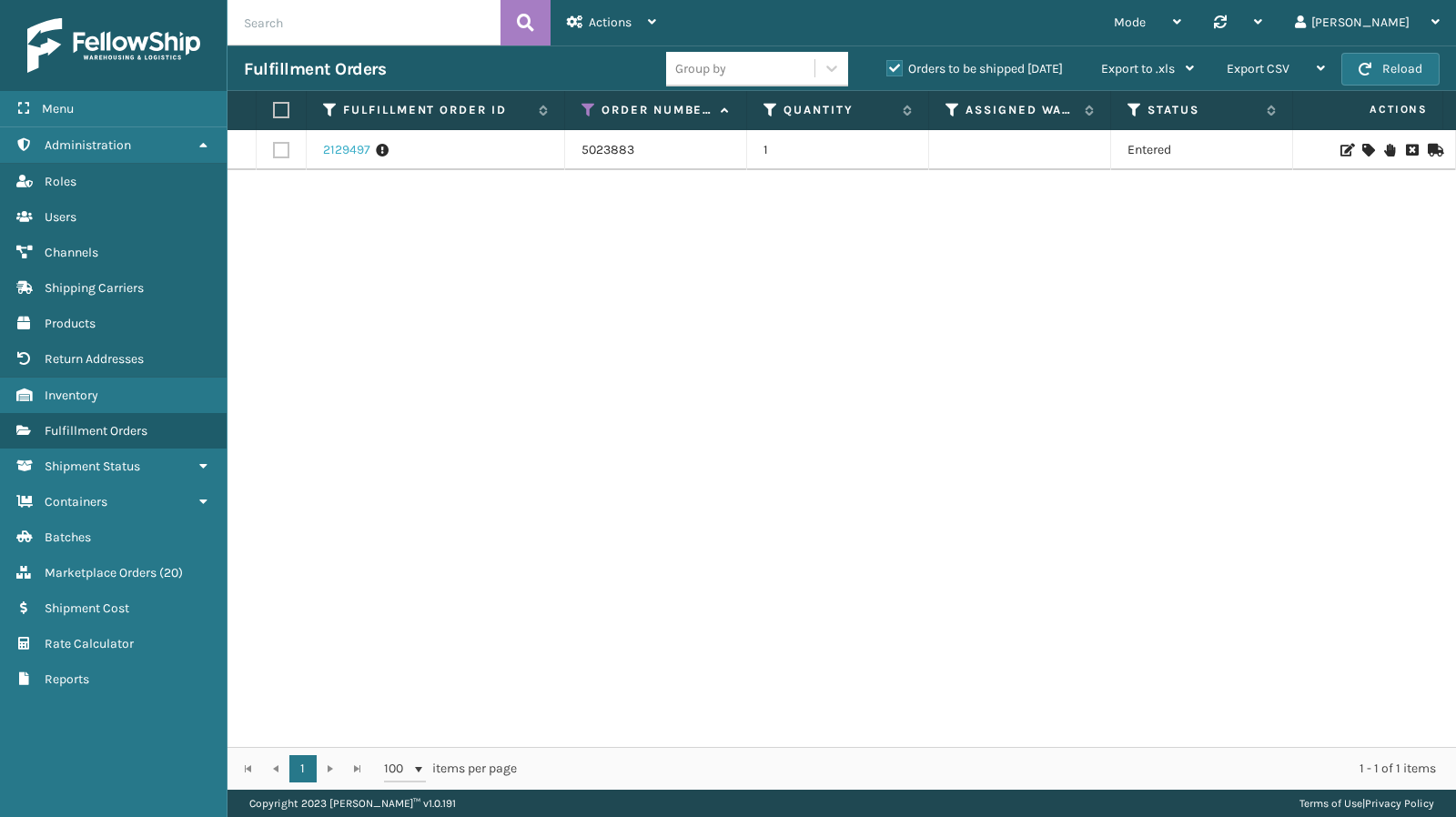
click at [357, 152] on link "2129497" at bounding box center [347, 149] width 47 height 19
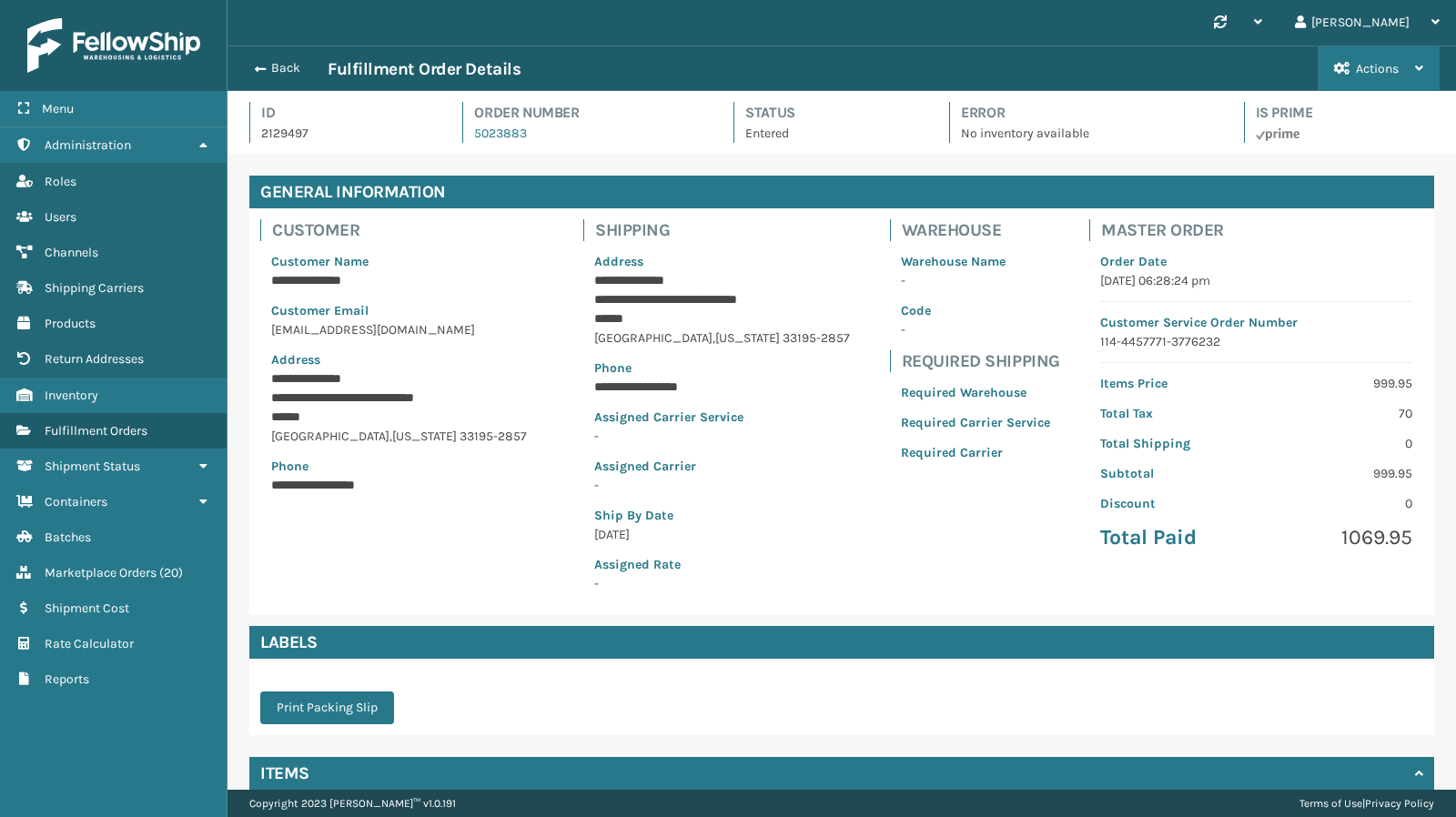
click at [1364, 64] on span "Actions" at bounding box center [1376, 69] width 42 height 16
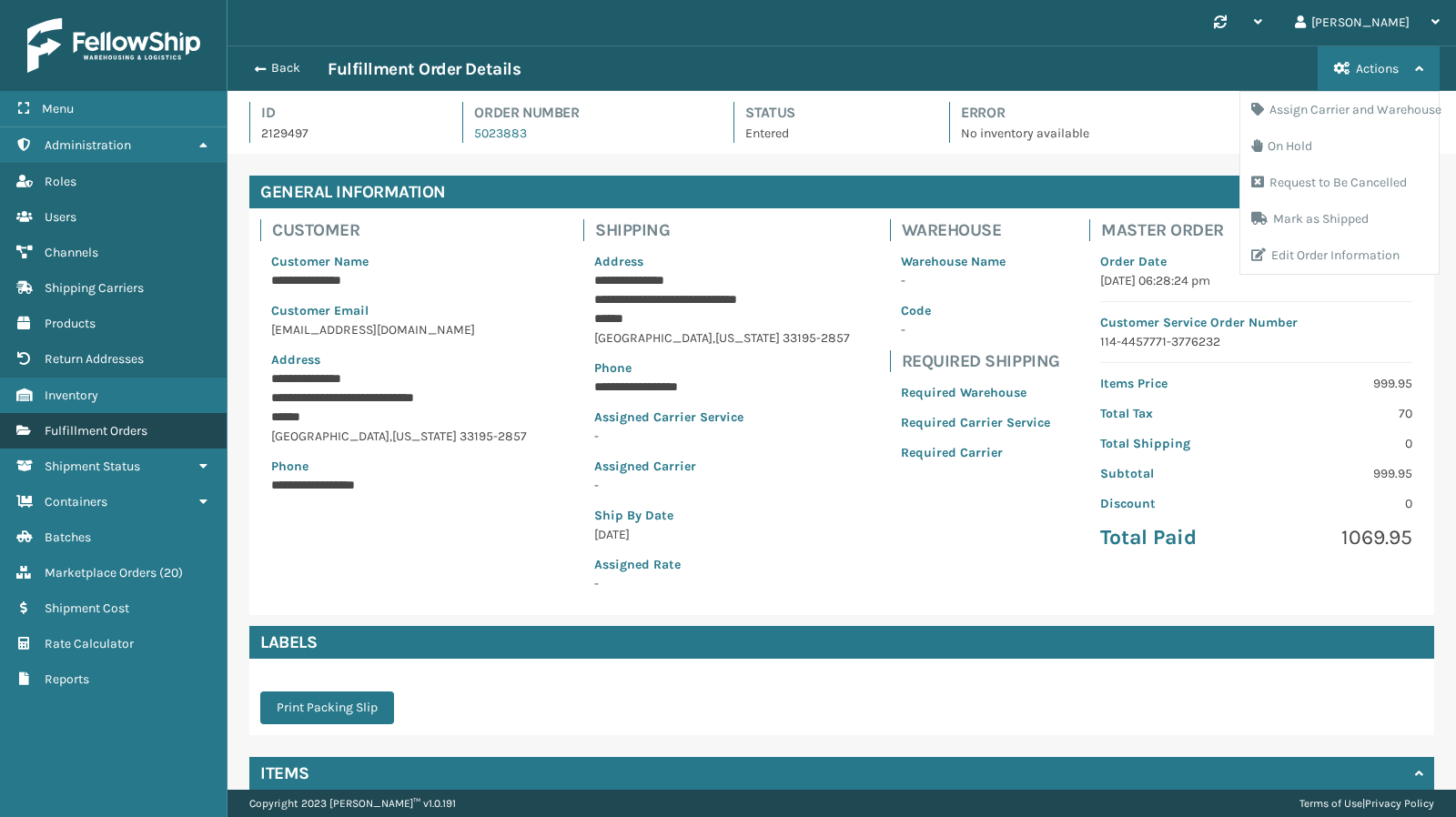
click at [88, 417] on link "Fulfillment Orders" at bounding box center [113, 431] width 226 height 35
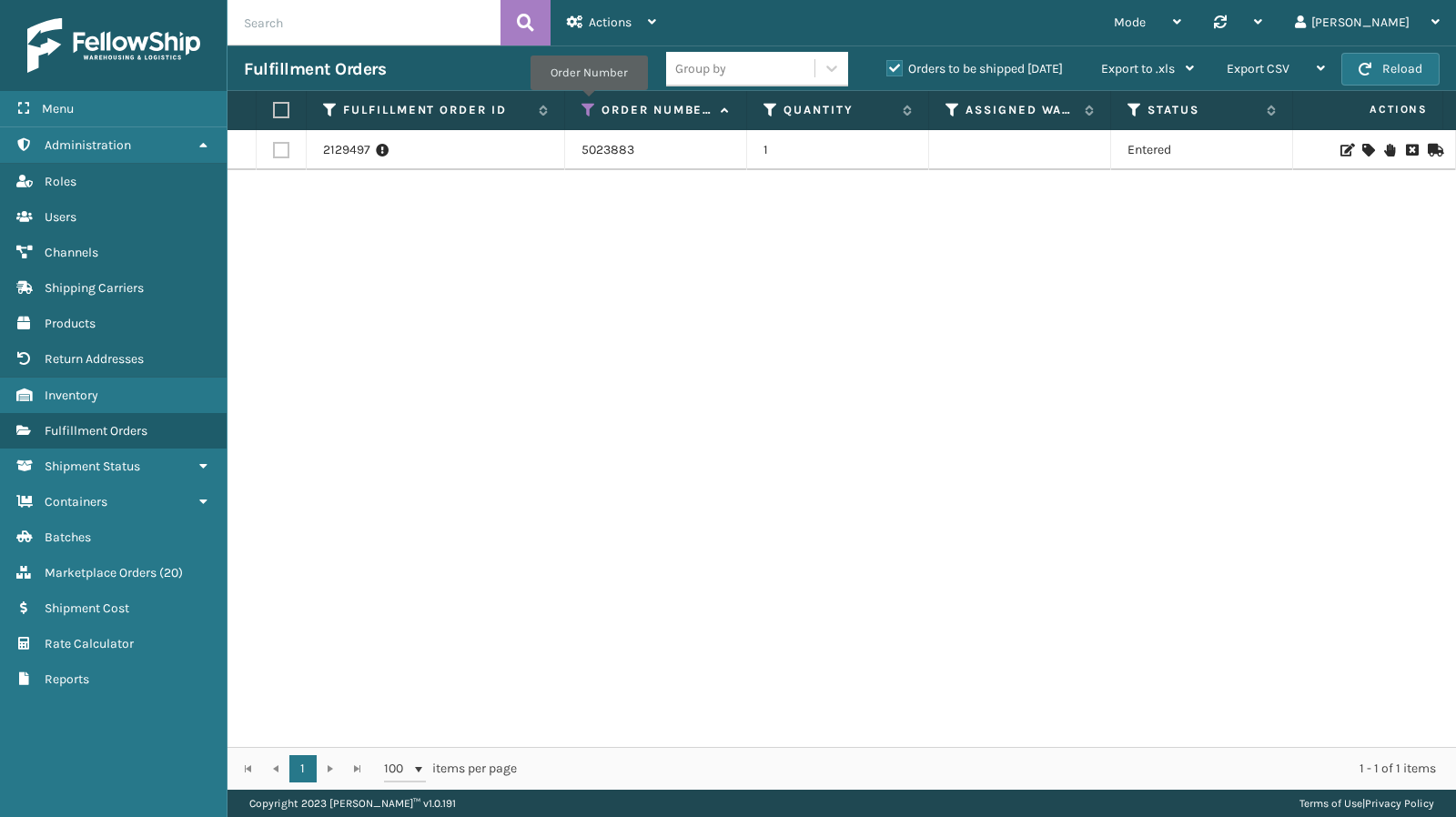
click at [588, 102] on icon at bounding box center [588, 110] width 15 height 17
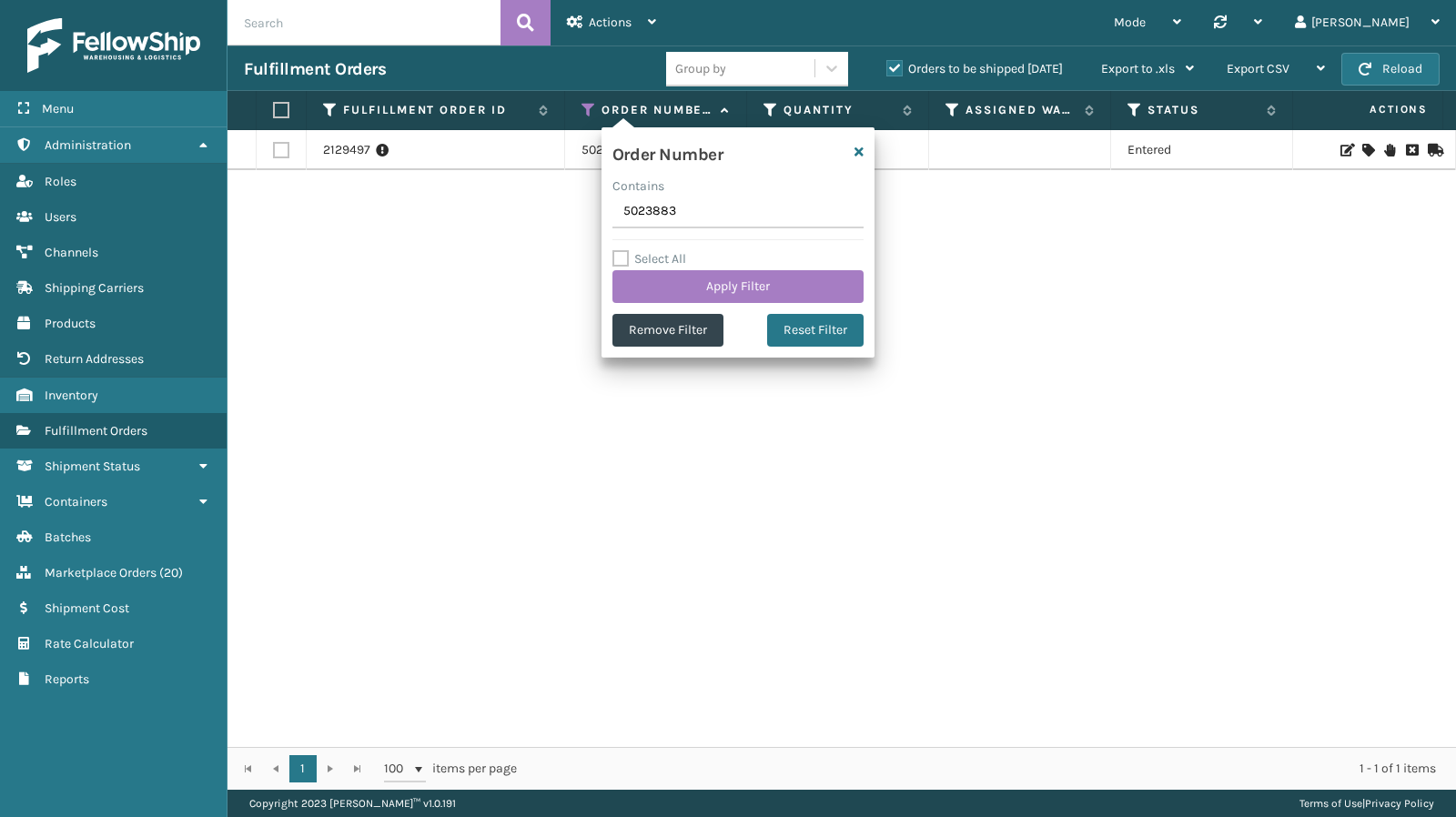
click at [665, 213] on input "5023883" at bounding box center [737, 211] width 251 height 32
type input "5023941"
click at [742, 282] on button "Apply Filter" at bounding box center [737, 286] width 251 height 32
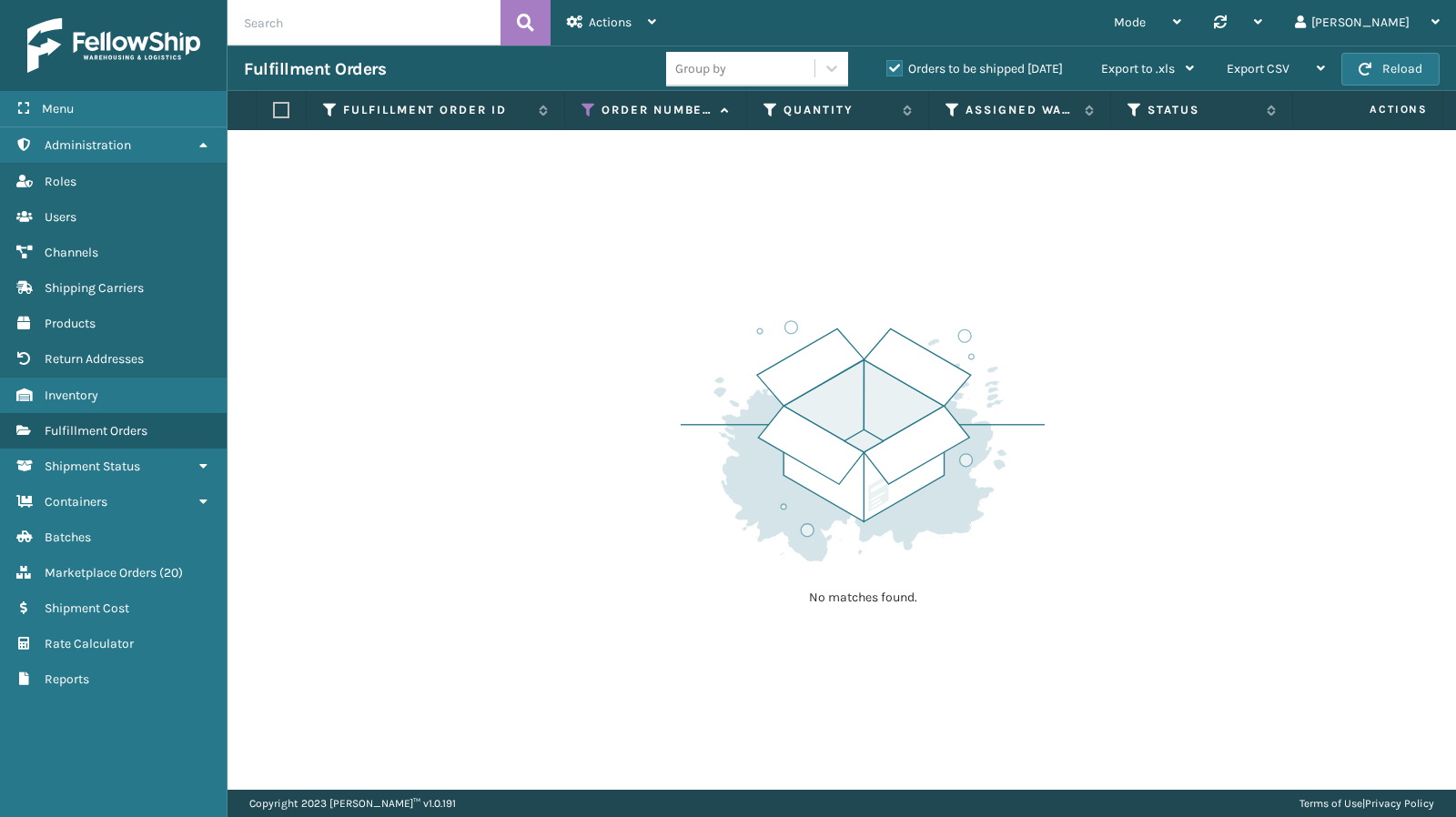
click at [933, 69] on label "Orders to be shipped [DATE]" at bounding box center [974, 69] width 177 height 16
click at [887, 69] on input "Orders to be shipped [DATE]" at bounding box center [886, 64] width 1 height 12
click at [933, 69] on label "Orders to be shipped [DATE]" at bounding box center [974, 69] width 177 height 16
click at [887, 69] on input "Orders to be shipped [DATE]" at bounding box center [886, 64] width 1 height 12
click at [933, 69] on label "Orders to be shipped [DATE]" at bounding box center [974, 69] width 177 height 16
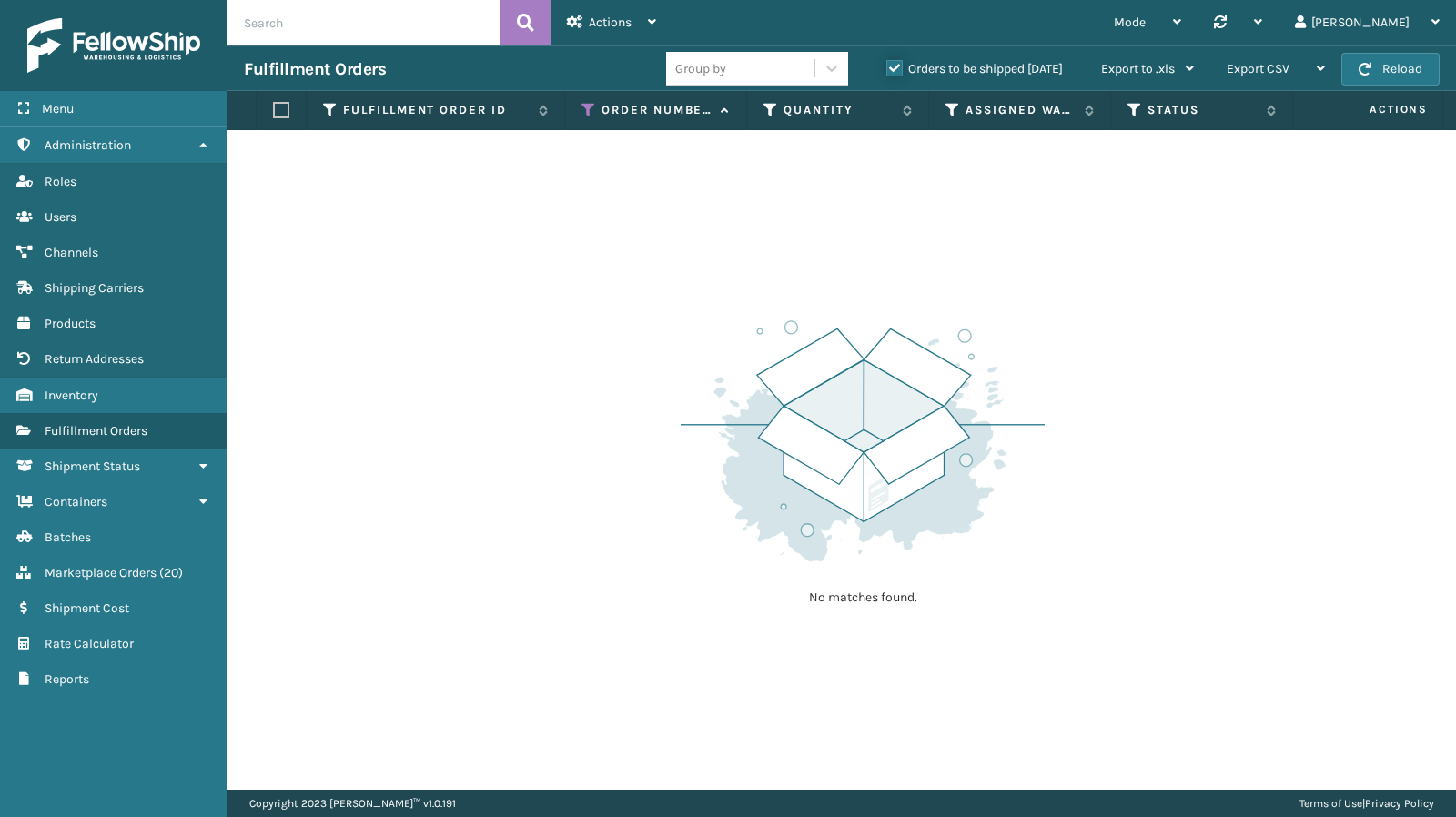
click at [887, 69] on input "Orders to be shipped [DATE]" at bounding box center [886, 64] width 1 height 12
click at [933, 69] on label "Orders to be shipped [DATE]" at bounding box center [974, 69] width 177 height 16
click at [887, 69] on input "Orders to be shipped [DATE]" at bounding box center [886, 64] width 1 height 12
click at [585, 108] on icon at bounding box center [588, 110] width 15 height 17
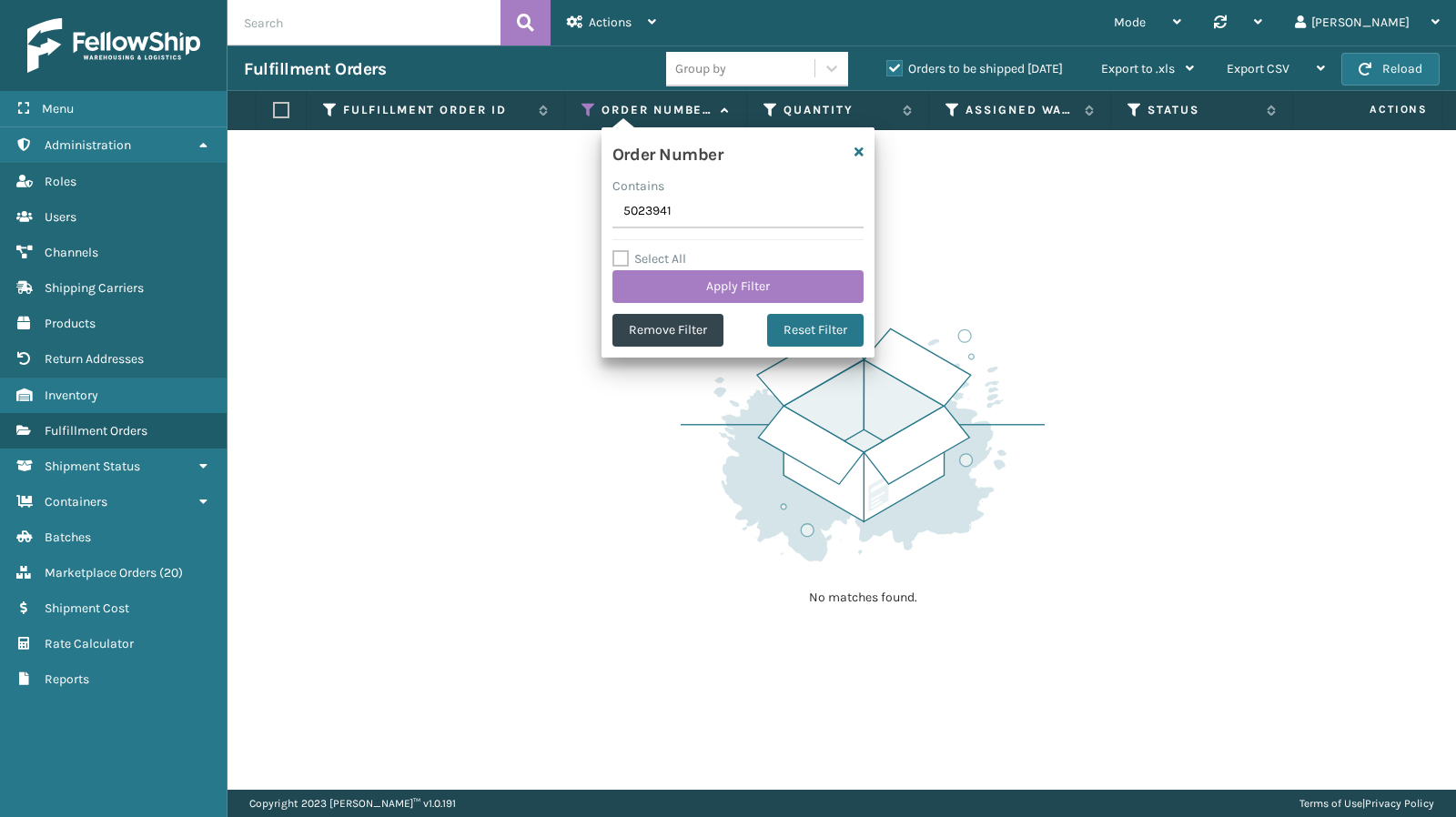
click at [685, 213] on input "5023941" at bounding box center [737, 211] width 251 height 32
type input "5023975"
click at [723, 287] on button "Apply Filter" at bounding box center [737, 286] width 251 height 32
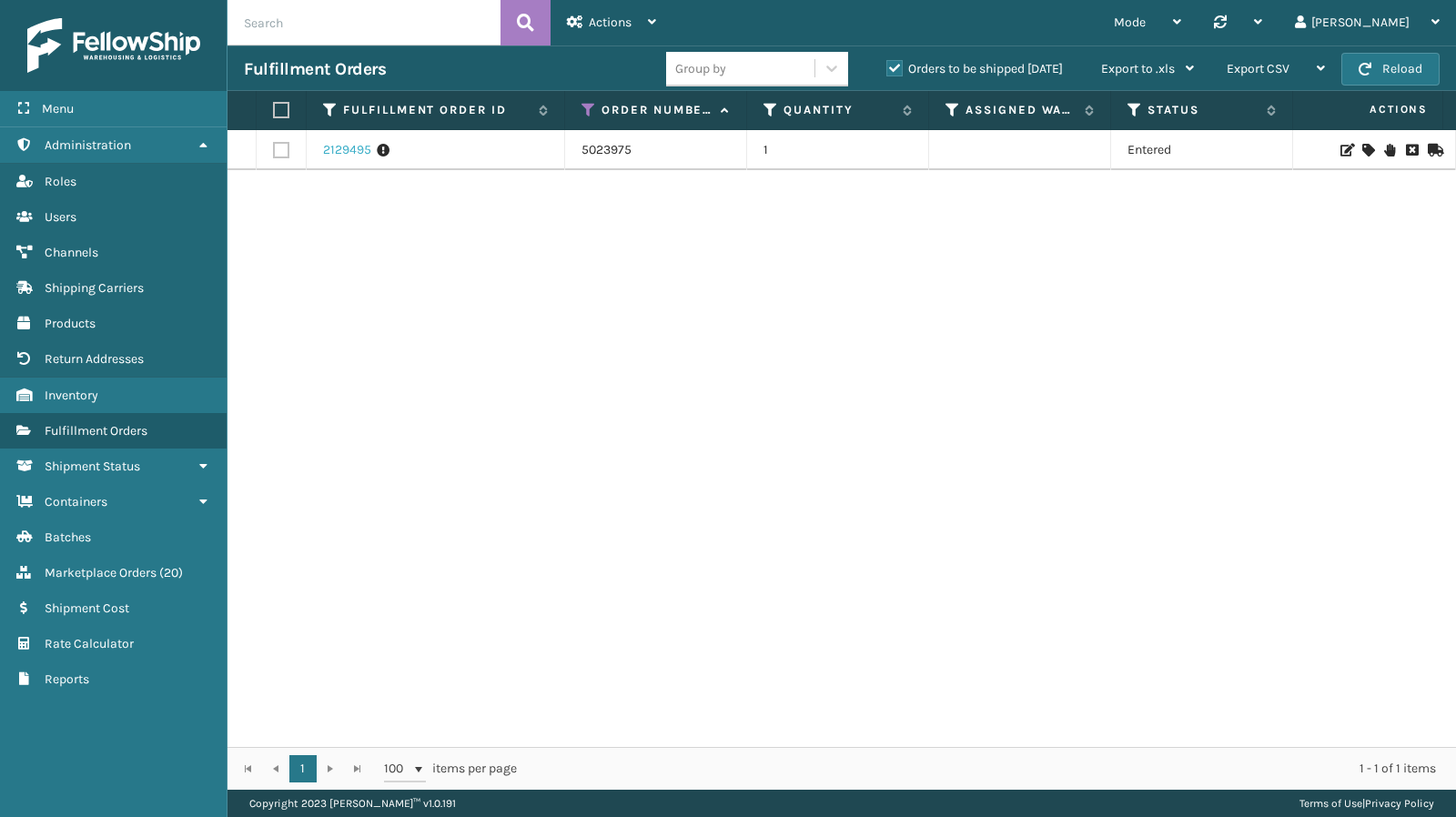
click at [362, 154] on link "2129495" at bounding box center [347, 149] width 48 height 19
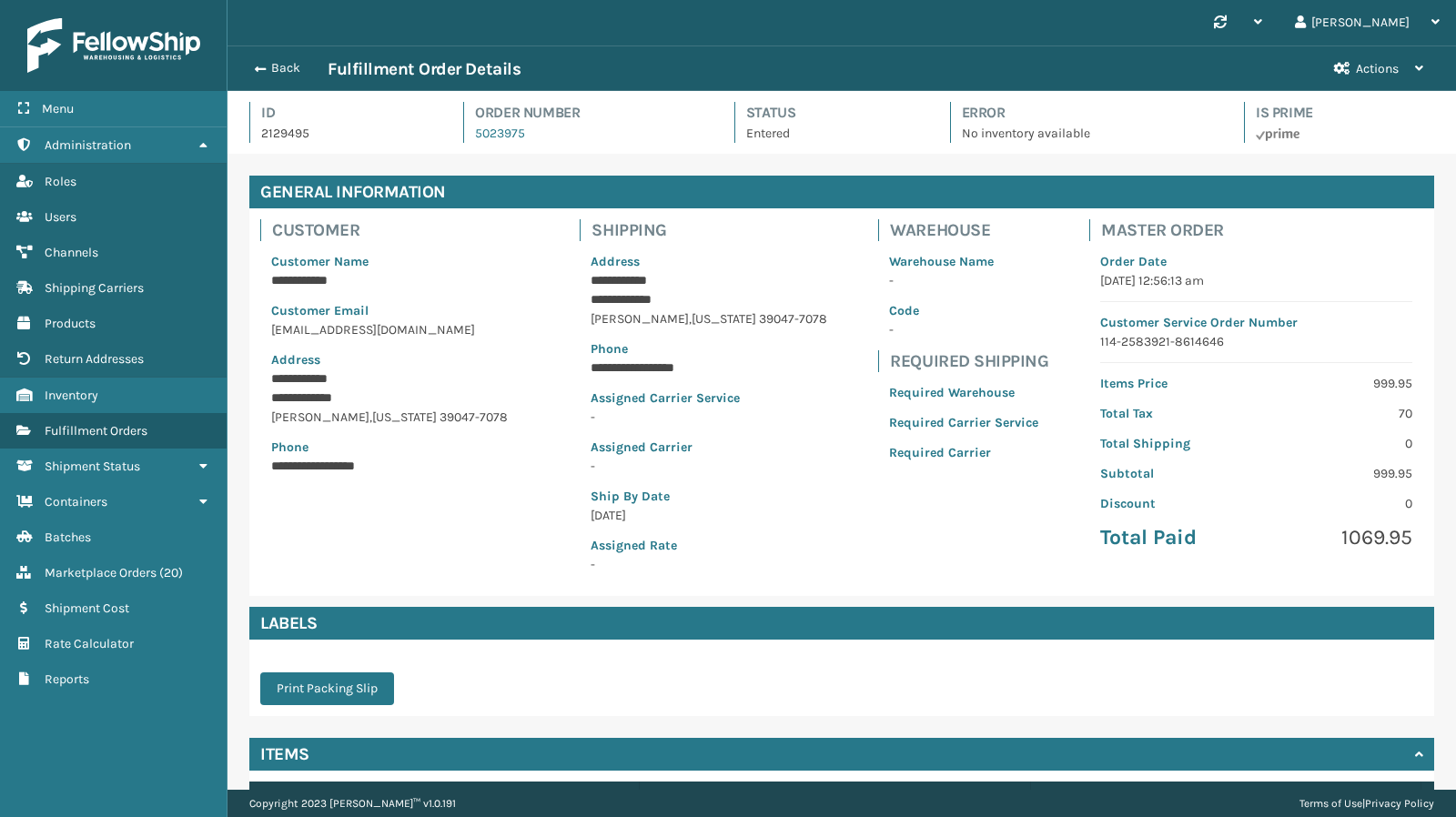
scroll to position [43, 1228]
click at [1392, 73] on span "Actions" at bounding box center [1376, 69] width 42 height 16
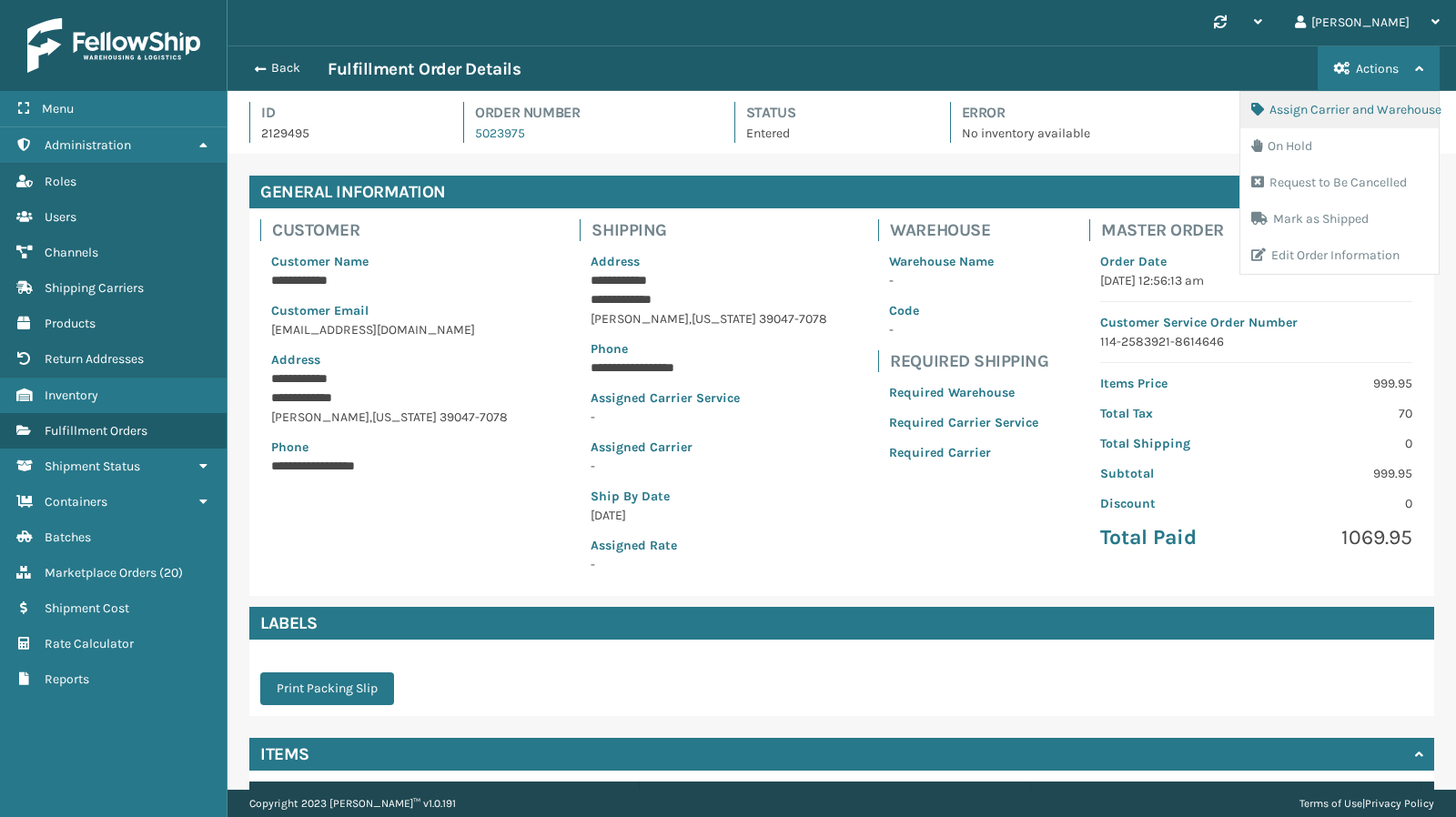
click at [1336, 117] on button "Assign Carrier and Warehouse" at bounding box center [1339, 109] width 199 height 36
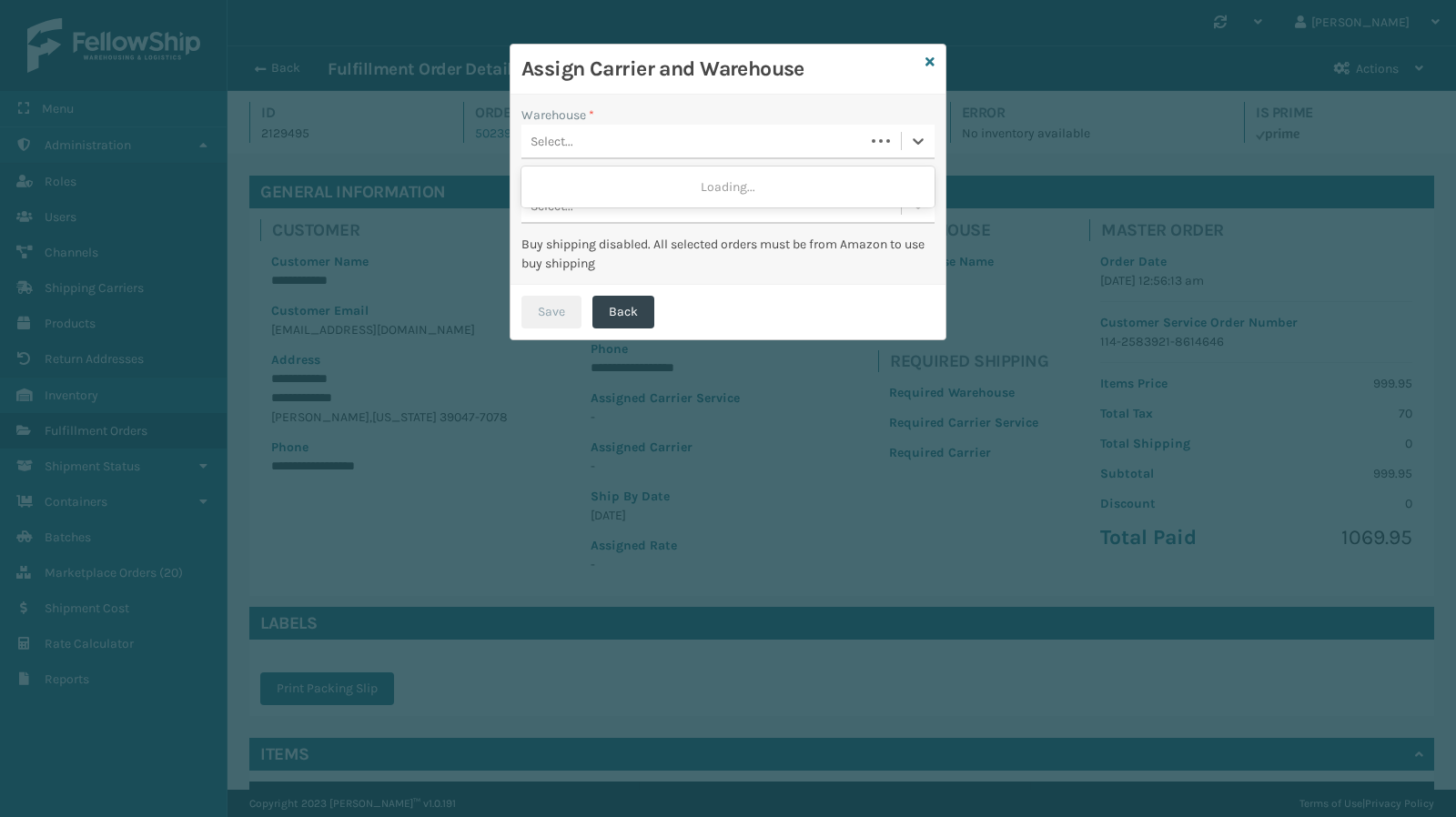
click at [689, 133] on div "Select..." at bounding box center [692, 142] width 343 height 30
click at [916, 138] on icon at bounding box center [917, 141] width 19 height 19
click at [933, 60] on icon at bounding box center [929, 61] width 9 height 13
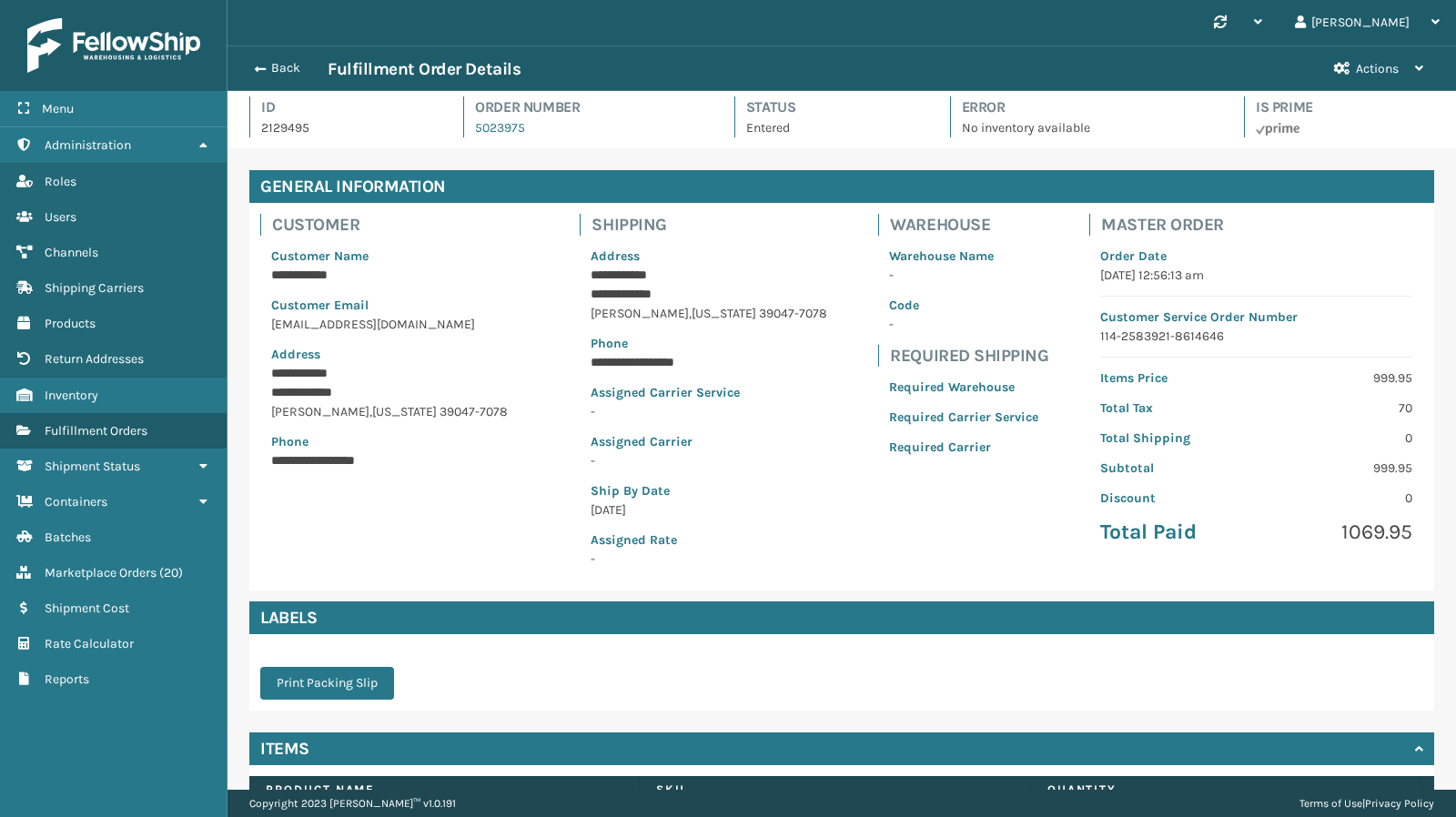
scroll to position [0, 0]
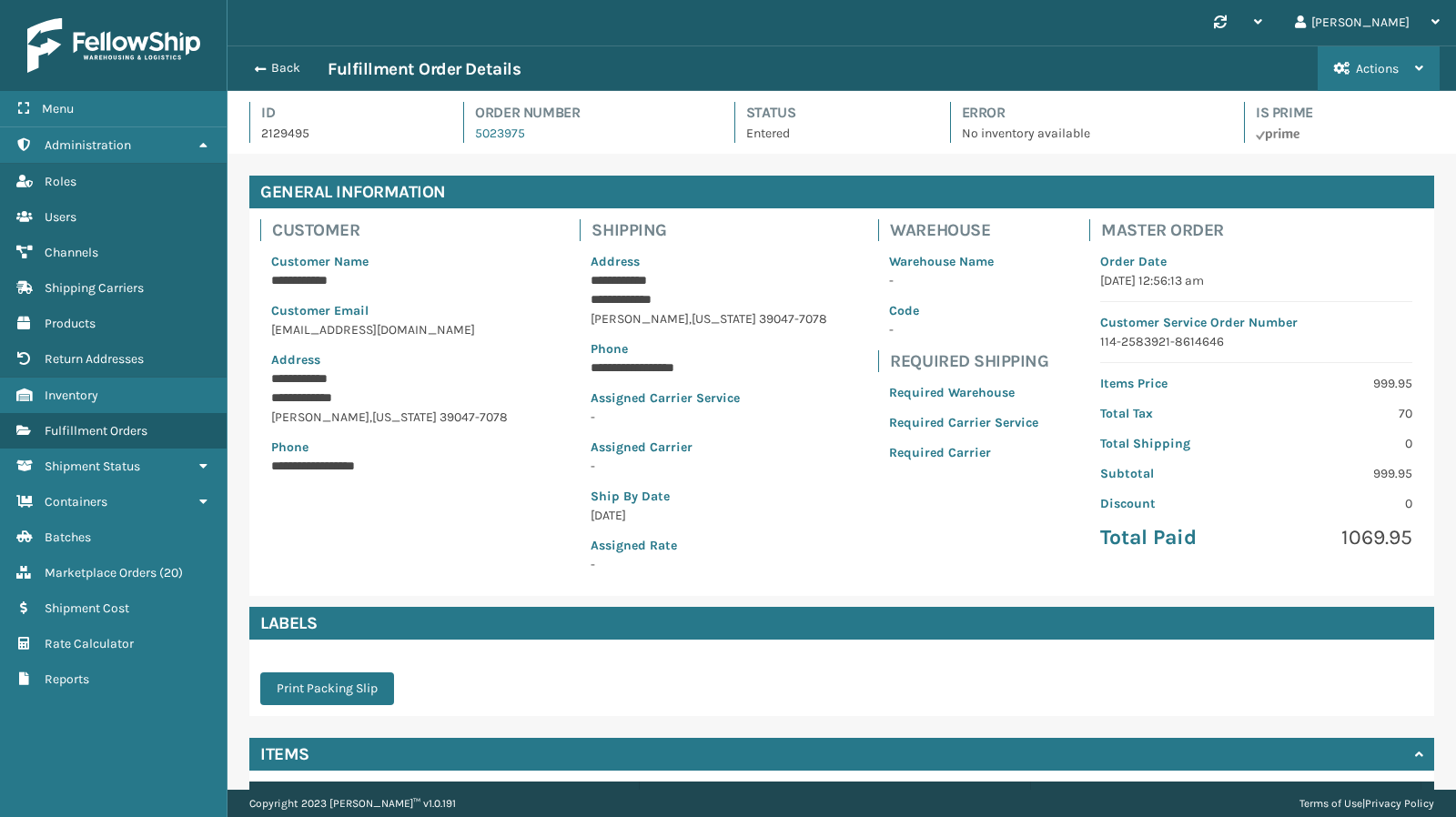
click at [1391, 61] on span "Actions" at bounding box center [1376, 69] width 42 height 16
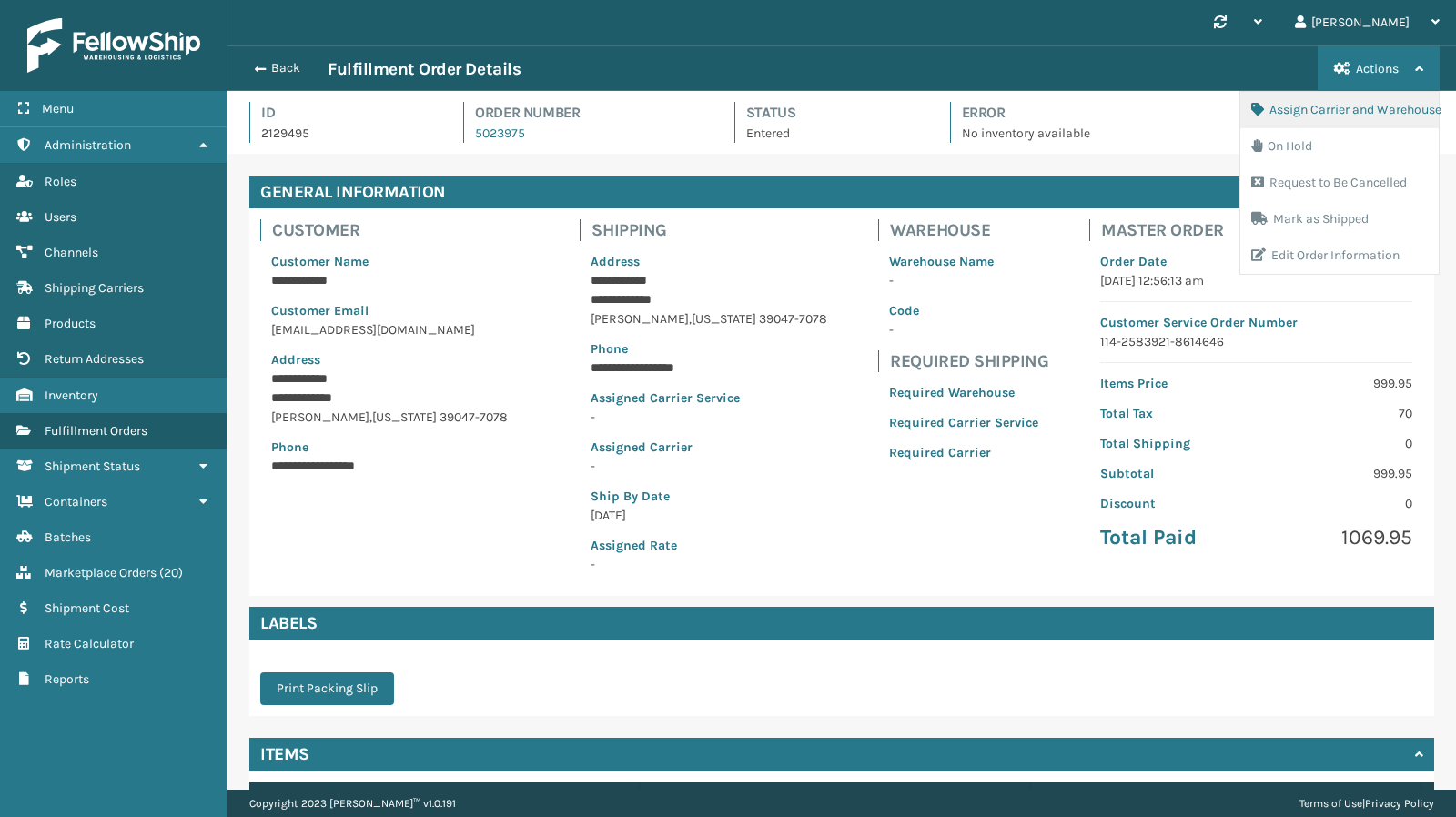
click at [1350, 96] on button "Assign Carrier and Warehouse" at bounding box center [1339, 109] width 199 height 36
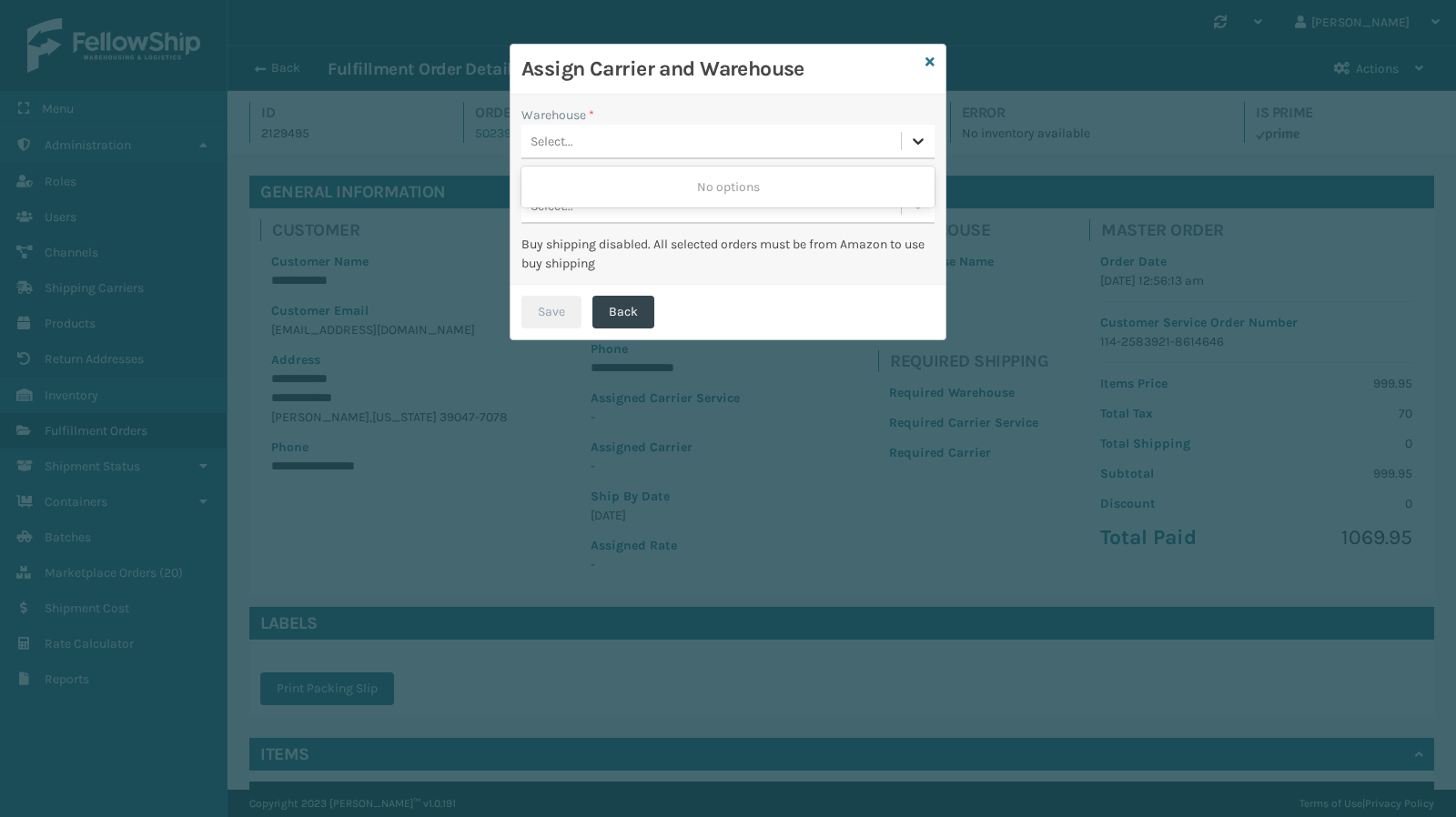
click at [916, 140] on icon at bounding box center [917, 141] width 19 height 19
click at [917, 140] on icon at bounding box center [917, 141] width 19 height 19
click at [924, 208] on icon at bounding box center [917, 205] width 19 height 19
click at [930, 57] on icon at bounding box center [929, 61] width 9 height 13
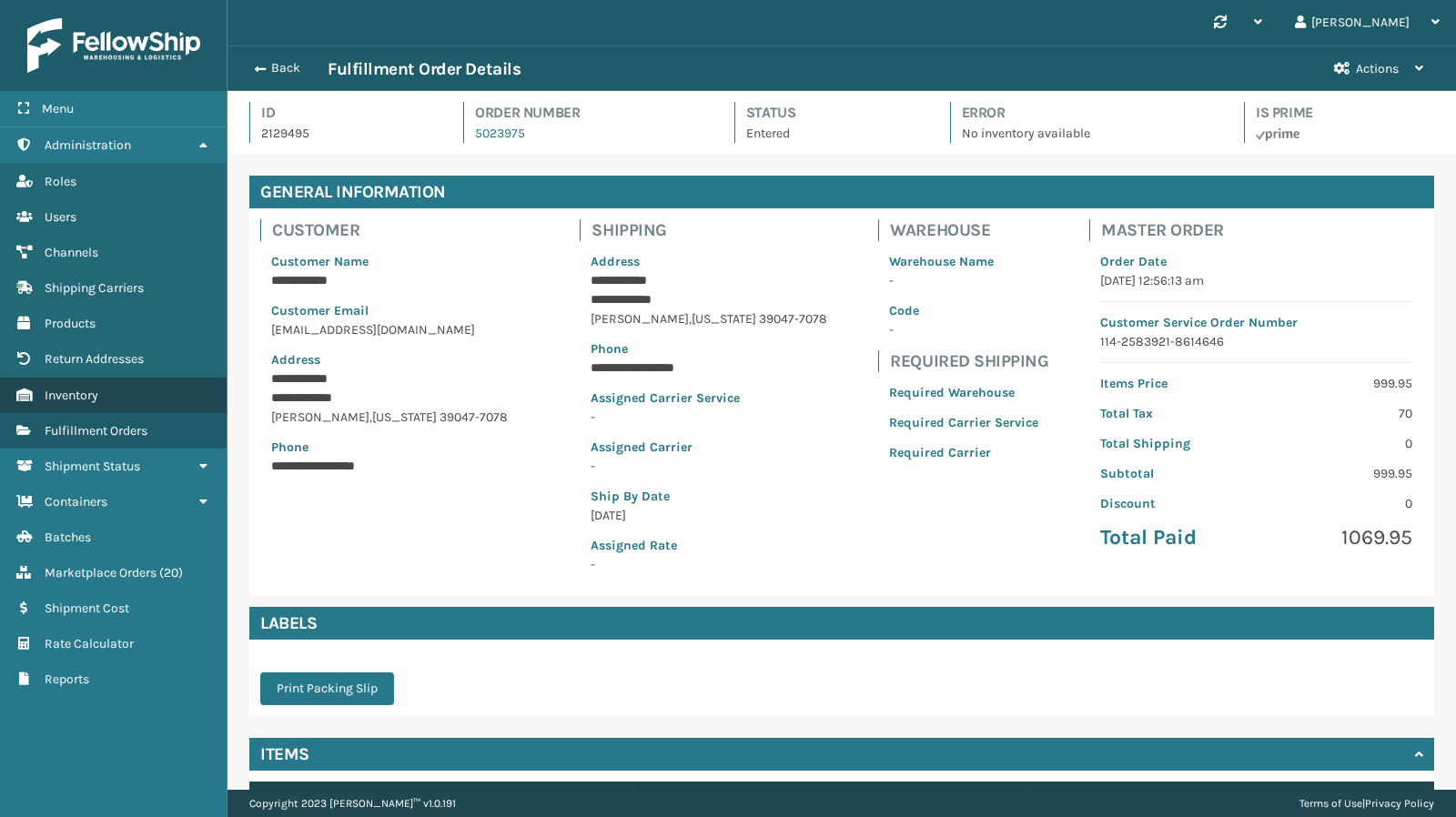
click at [100, 392] on link "Inventory" at bounding box center [113, 395] width 226 height 35
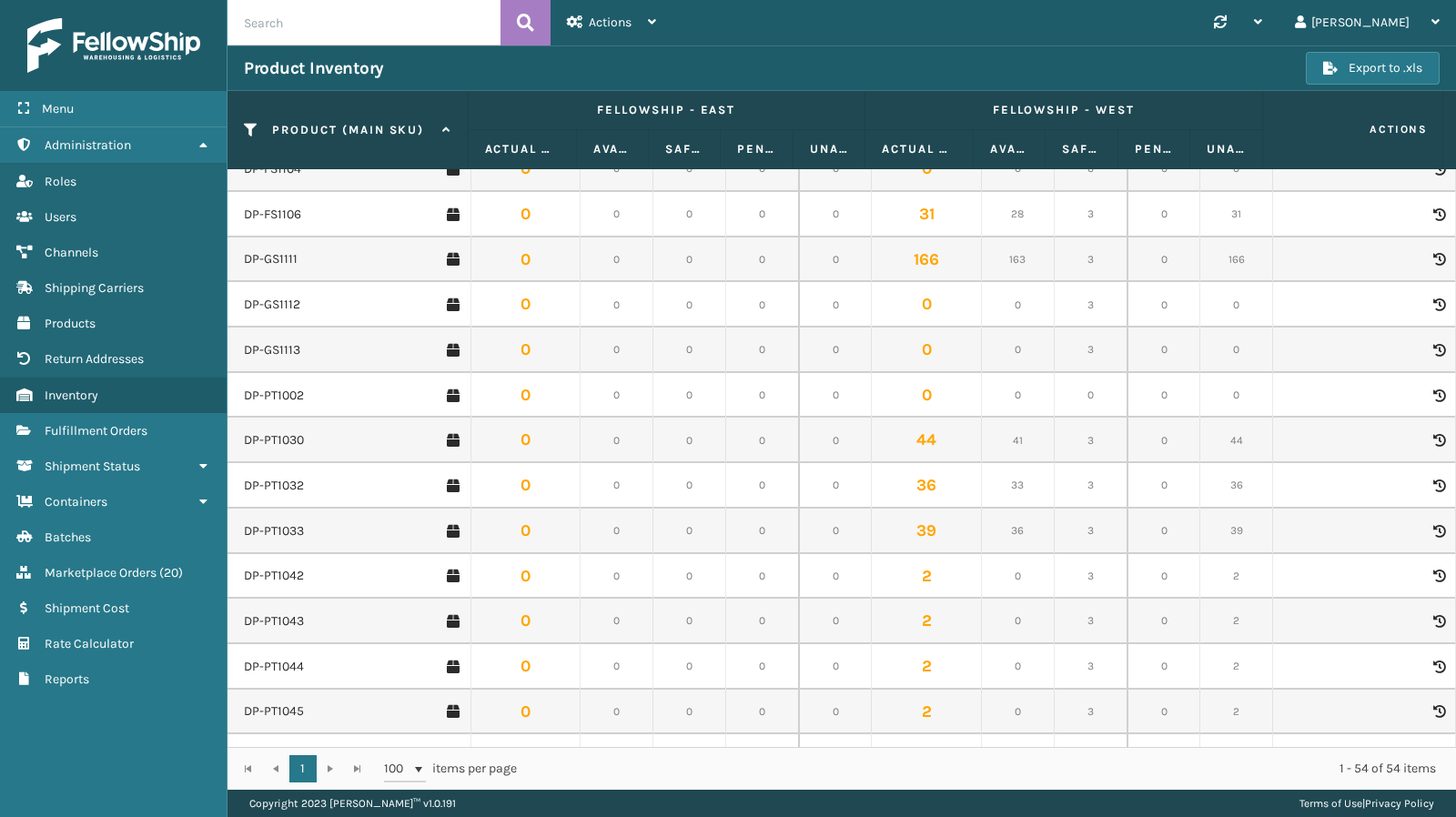
scroll to position [1862, 0]
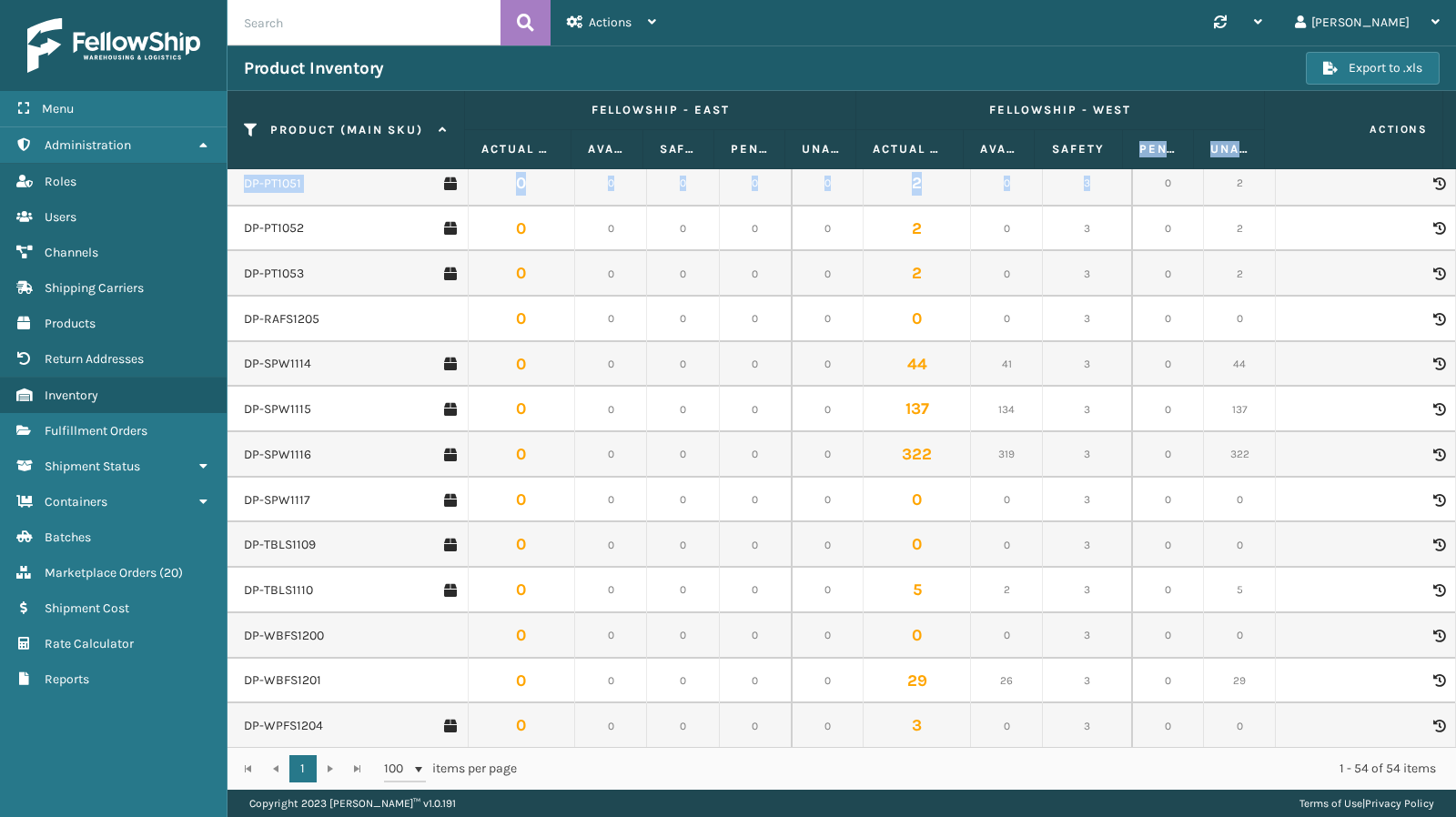
drag, startPoint x: 1116, startPoint y: 159, endPoint x: 1121, endPoint y: 188, distance: 29.4
click at [1121, 188] on div "Product (MAIN SKU) Fellowship - East Fellowship - West Actions Actual Quantity …" at bounding box center [841, 440] width 1228 height 699
